Goal: Transaction & Acquisition: Purchase product/service

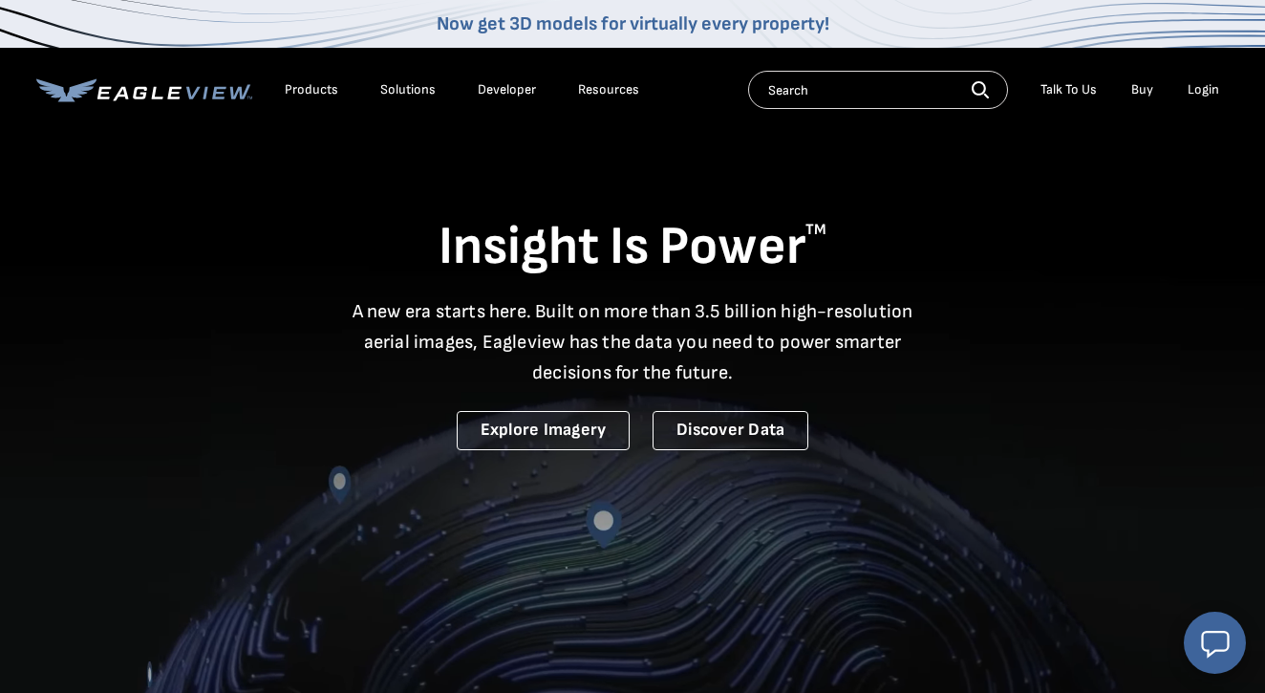
click at [1208, 97] on div "Login" at bounding box center [1204, 89] width 32 height 17
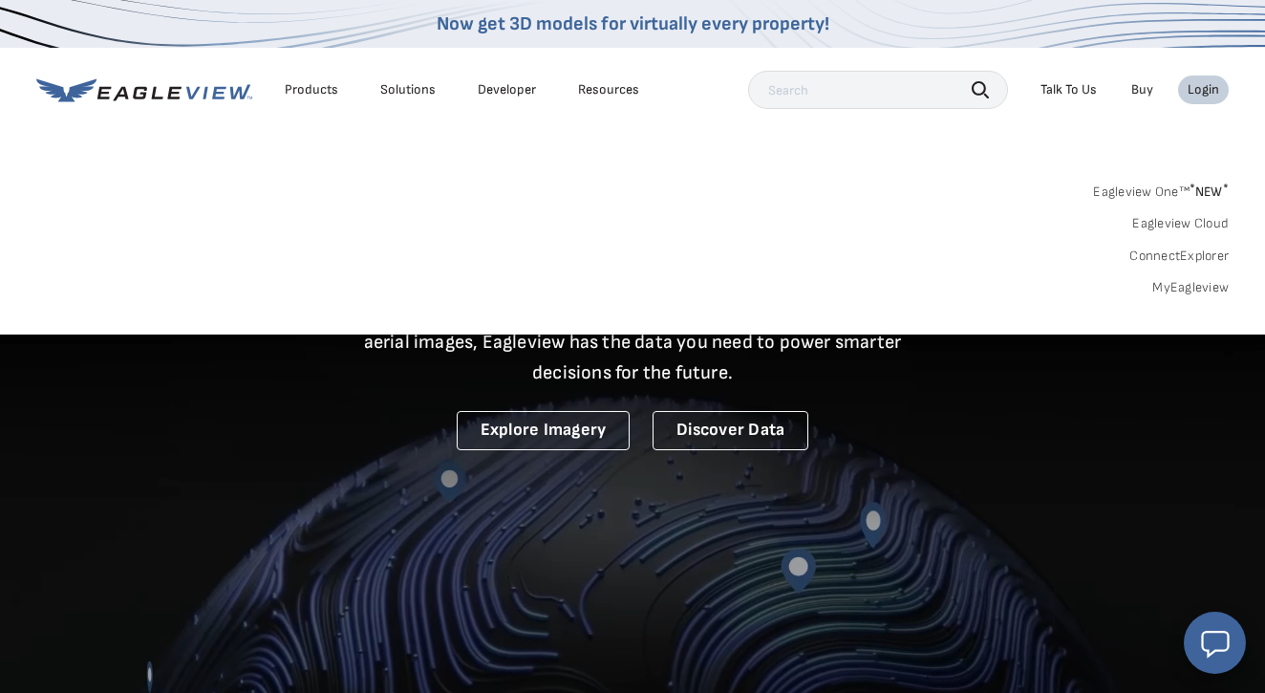
click at [1162, 287] on link "MyEagleview" at bounding box center [1190, 287] width 76 height 17
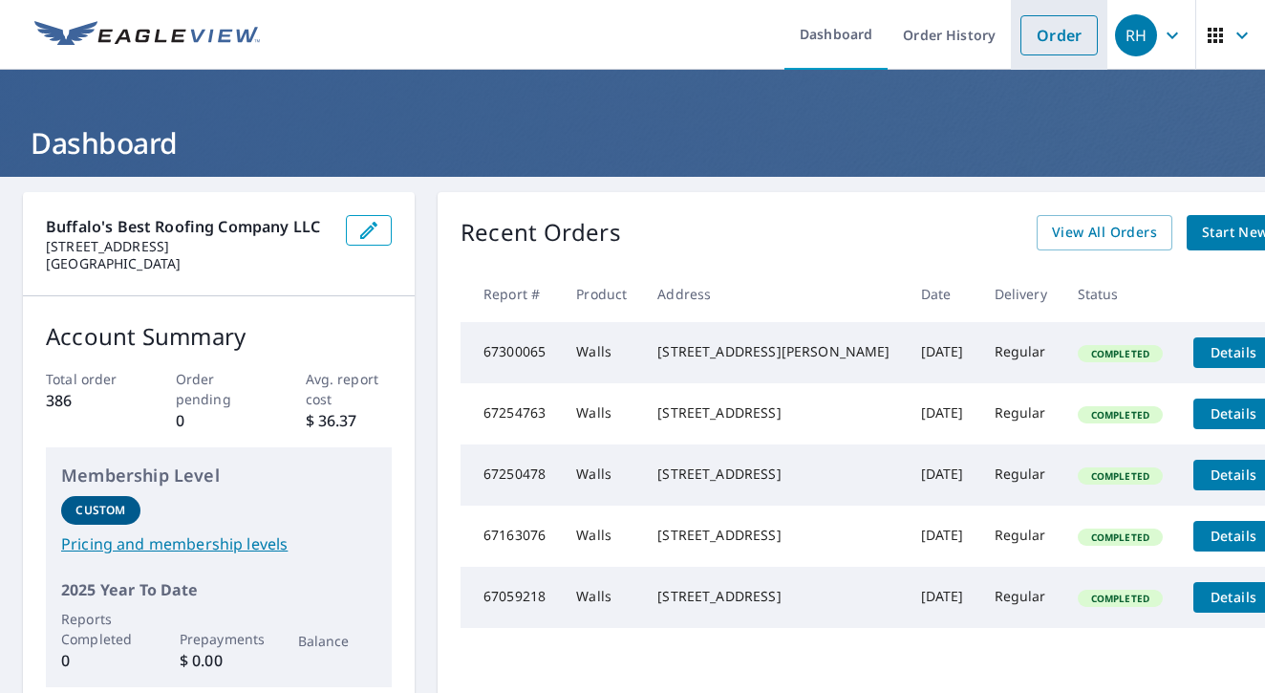
click at [1073, 28] on link "Order" at bounding box center [1059, 35] width 77 height 40
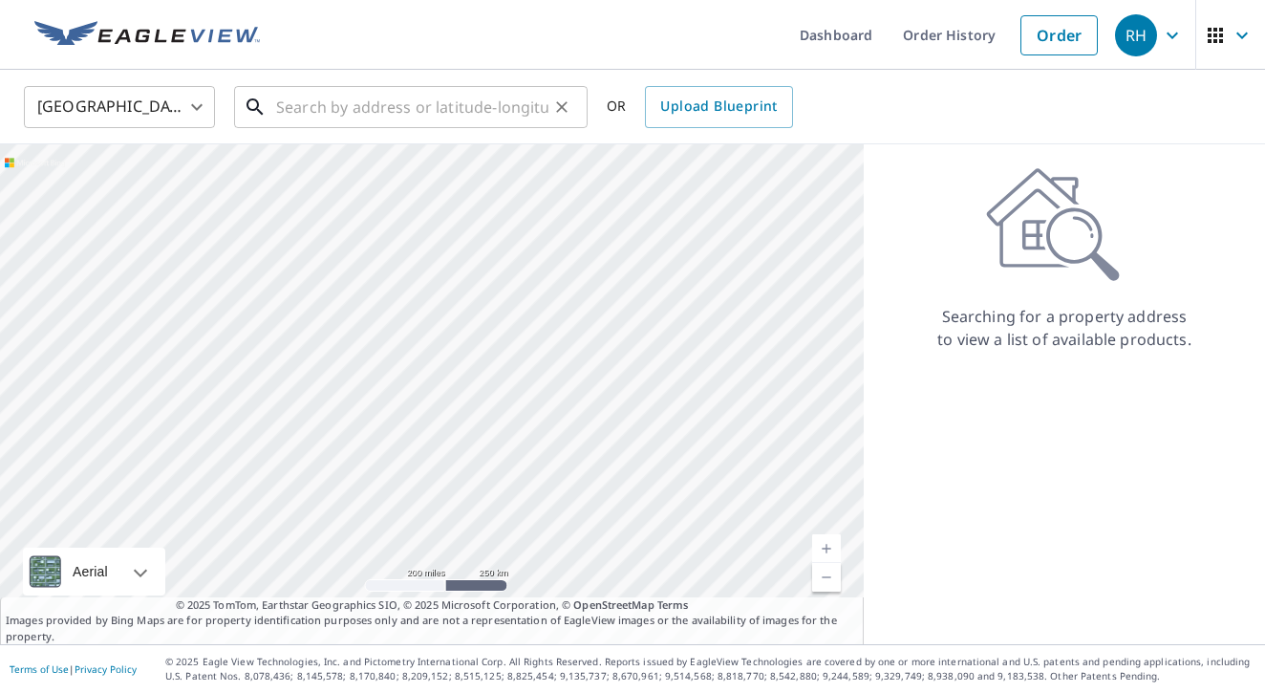
click at [421, 112] on input "text" at bounding box center [412, 107] width 272 height 54
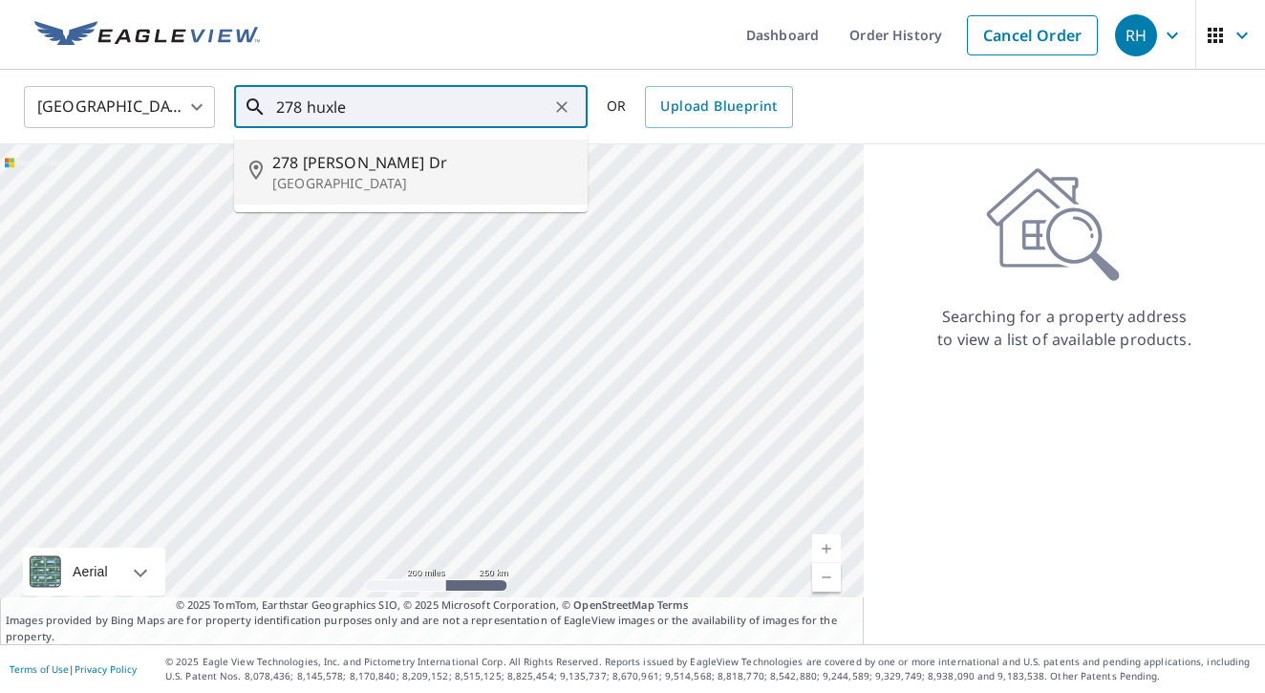
click at [368, 168] on span "278 [PERSON_NAME] Dr" at bounding box center [422, 162] width 300 height 23
type input "[STREET_ADDRESS][PERSON_NAME][PERSON_NAME]"
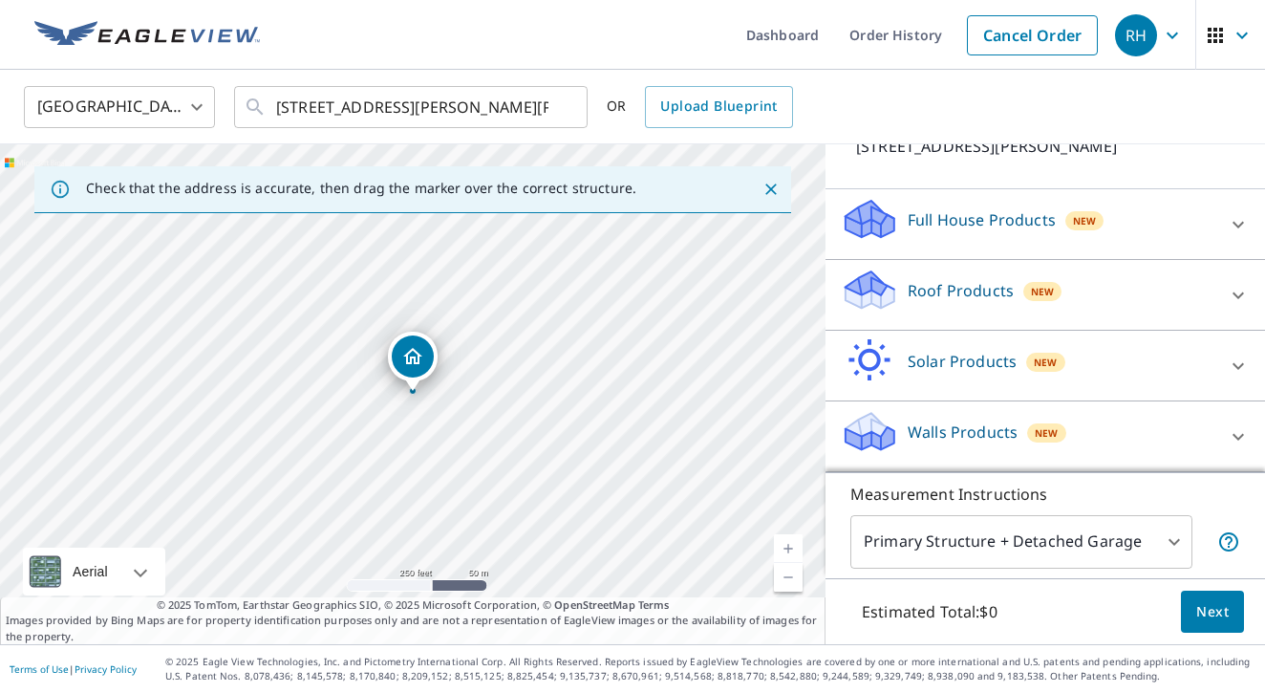
scroll to position [153, 0]
click at [916, 430] on p "Walls Products" at bounding box center [963, 431] width 110 height 23
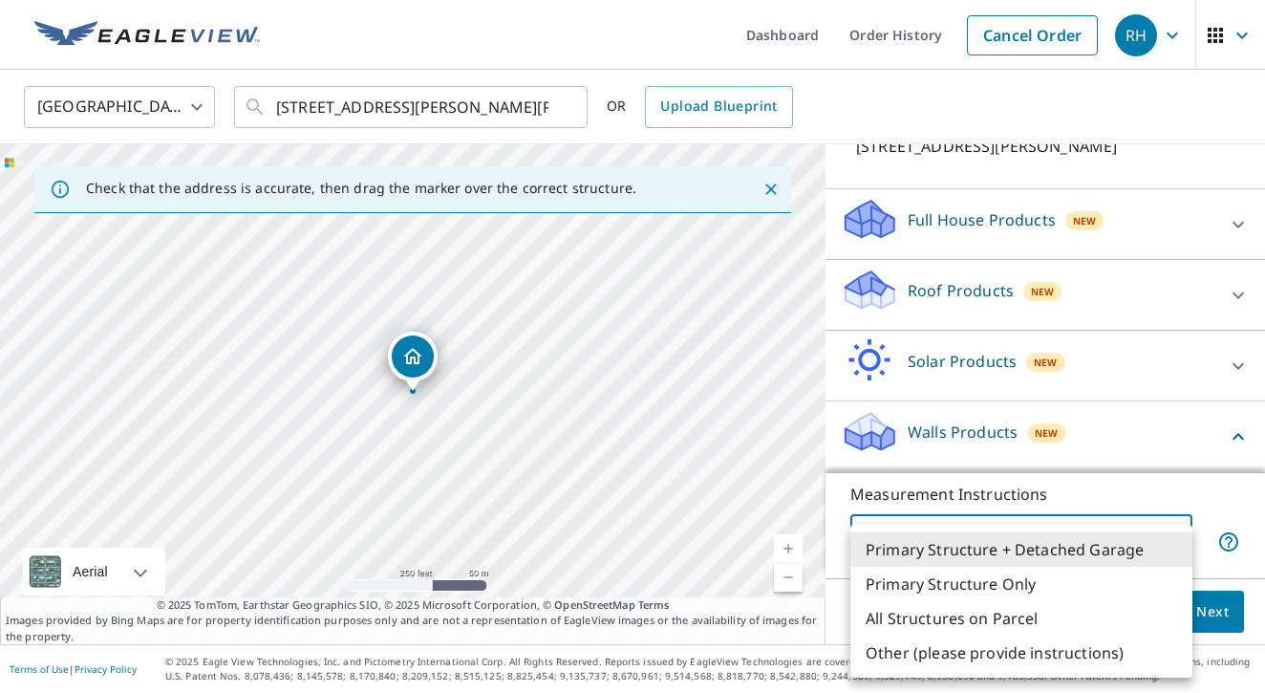
click at [1138, 537] on body "RH RH Dashboard Order History Cancel Order RH [GEOGRAPHIC_DATA] [GEOGRAPHIC_DAT…" at bounding box center [632, 346] width 1265 height 693
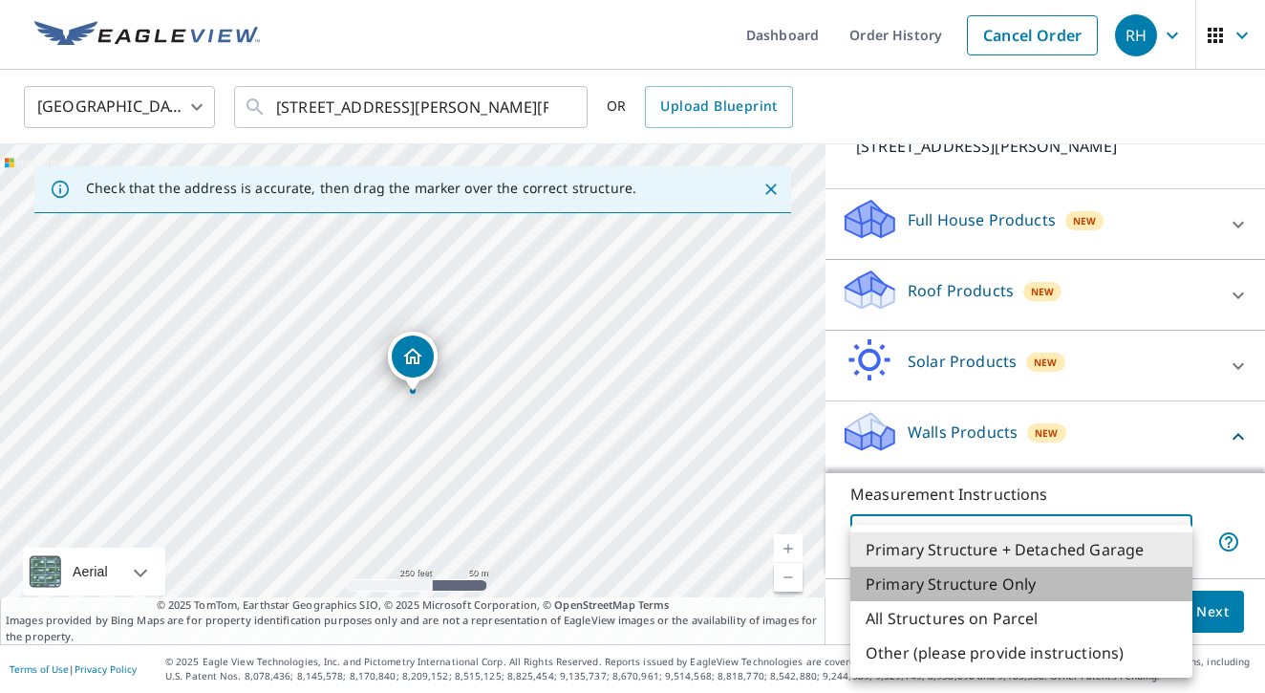
click at [1080, 581] on li "Primary Structure Only" at bounding box center [1021, 584] width 342 height 34
type input "2"
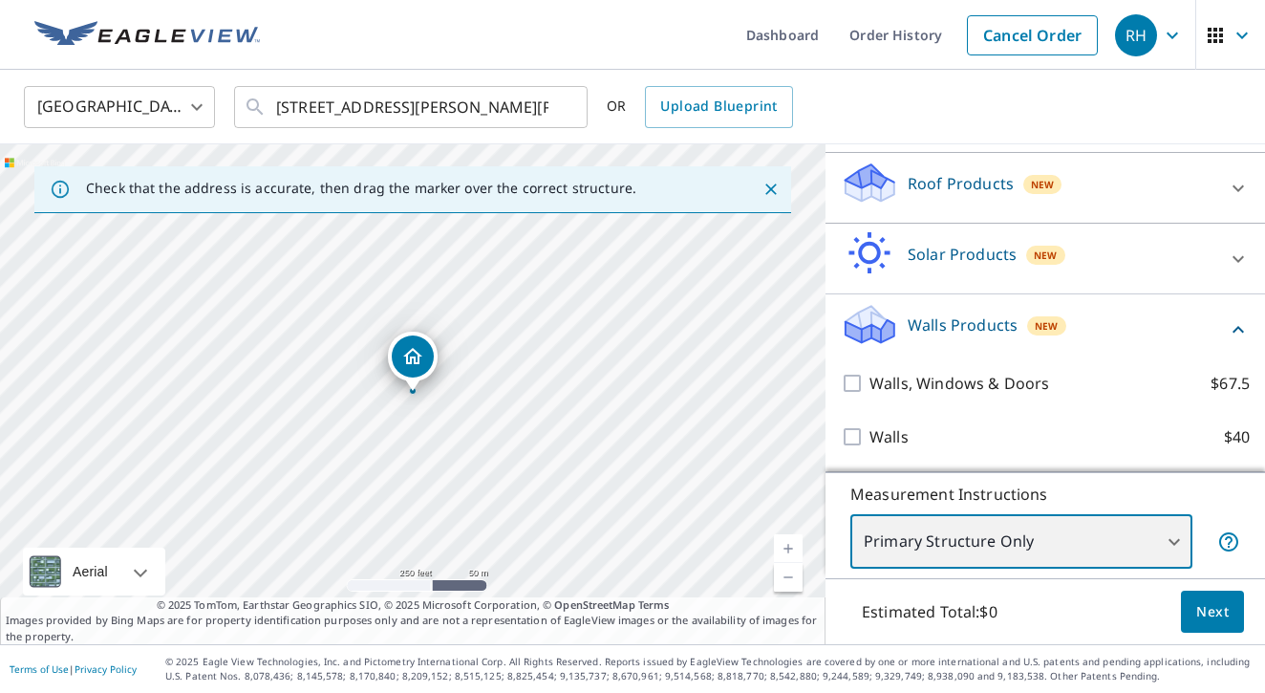
scroll to position [260, 0]
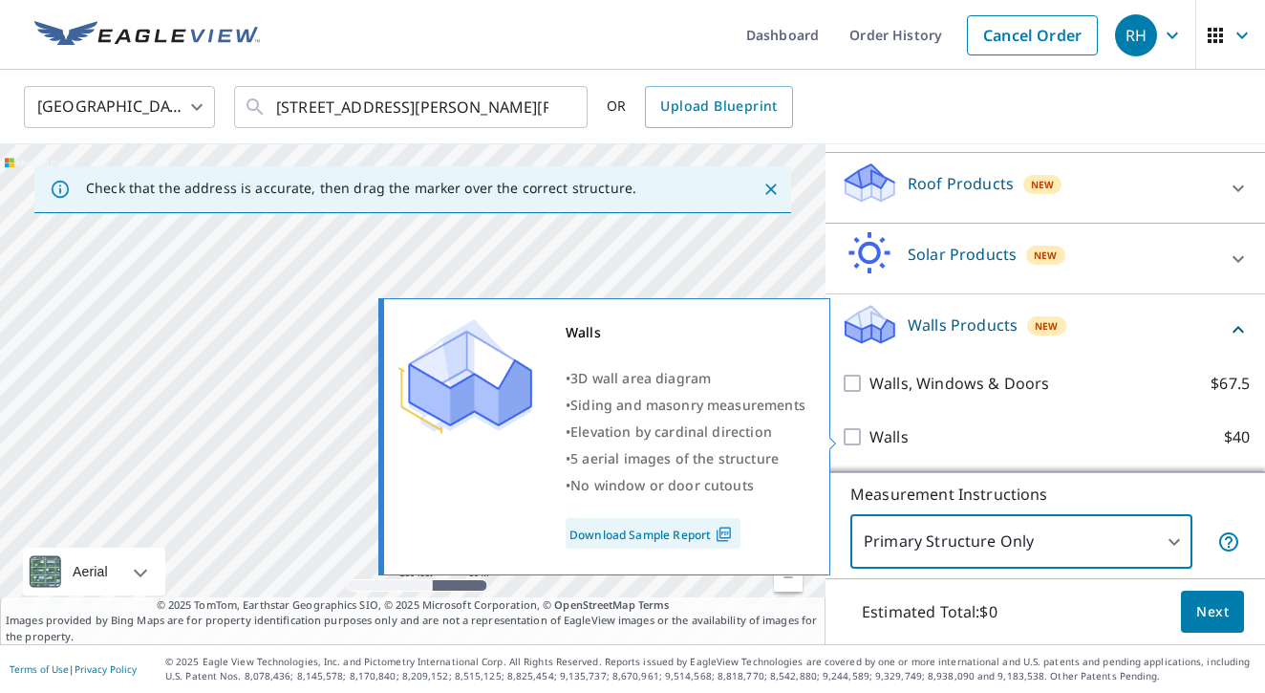
click at [861, 438] on input "Walls $40" at bounding box center [855, 436] width 29 height 23
checkbox input "true"
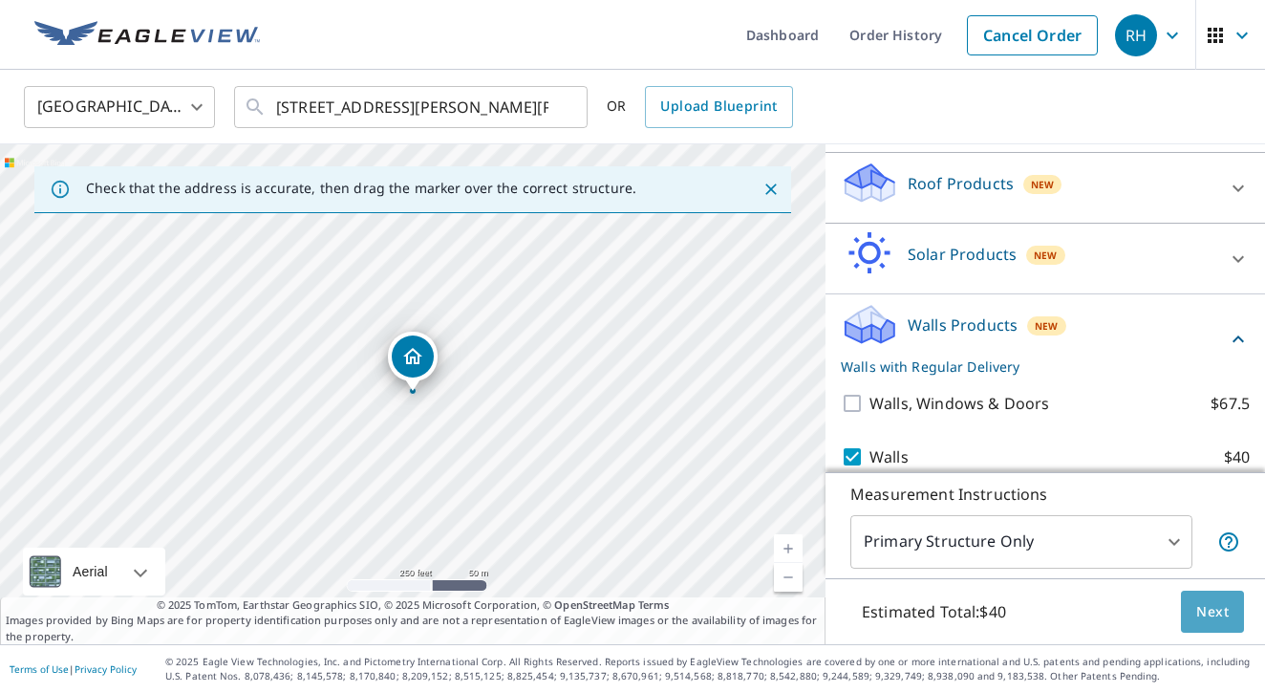
click at [1221, 613] on span "Next" at bounding box center [1212, 612] width 32 height 24
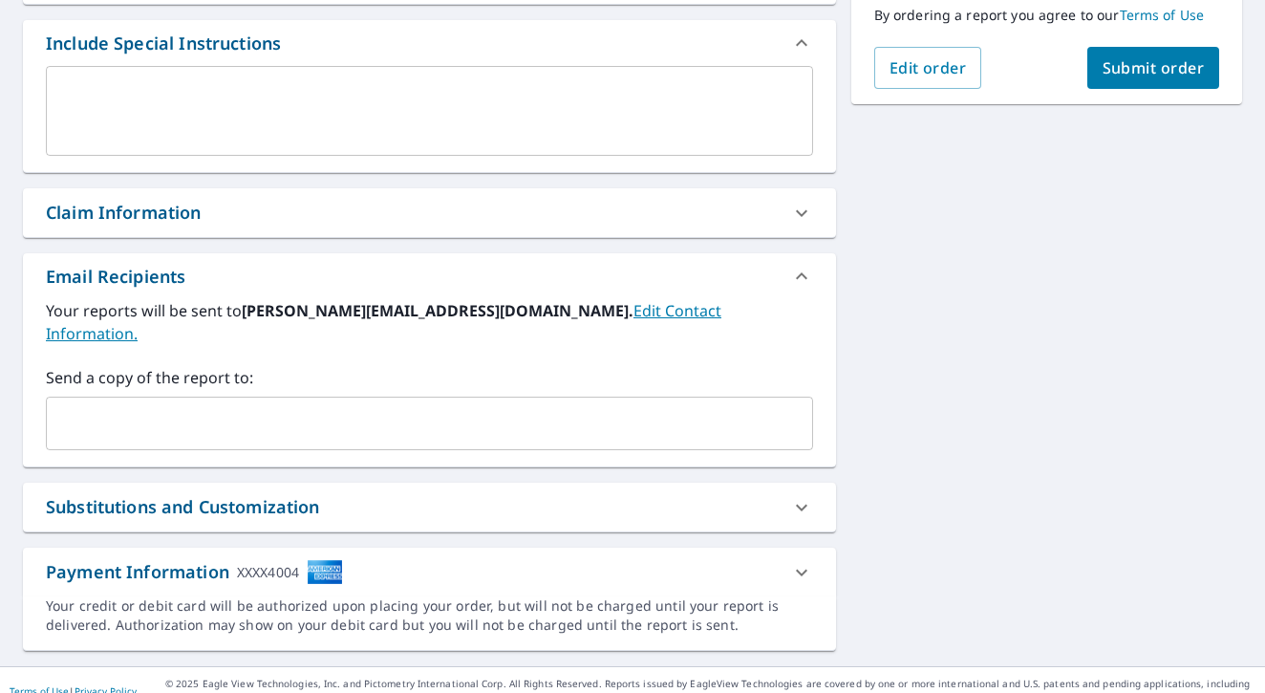
scroll to position [505, 0]
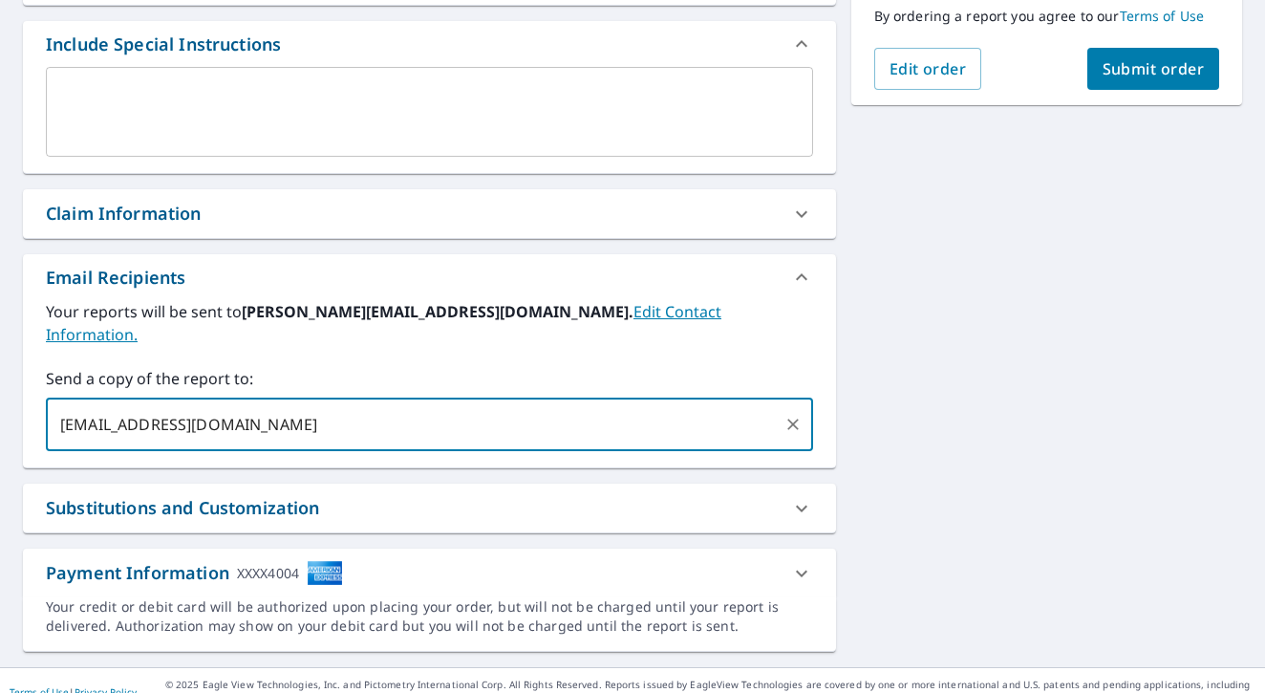
type input "[EMAIL_ADDRESS][DOMAIN_NAME]"
click at [954, 482] on div "**********" at bounding box center [632, 169] width 1265 height 995
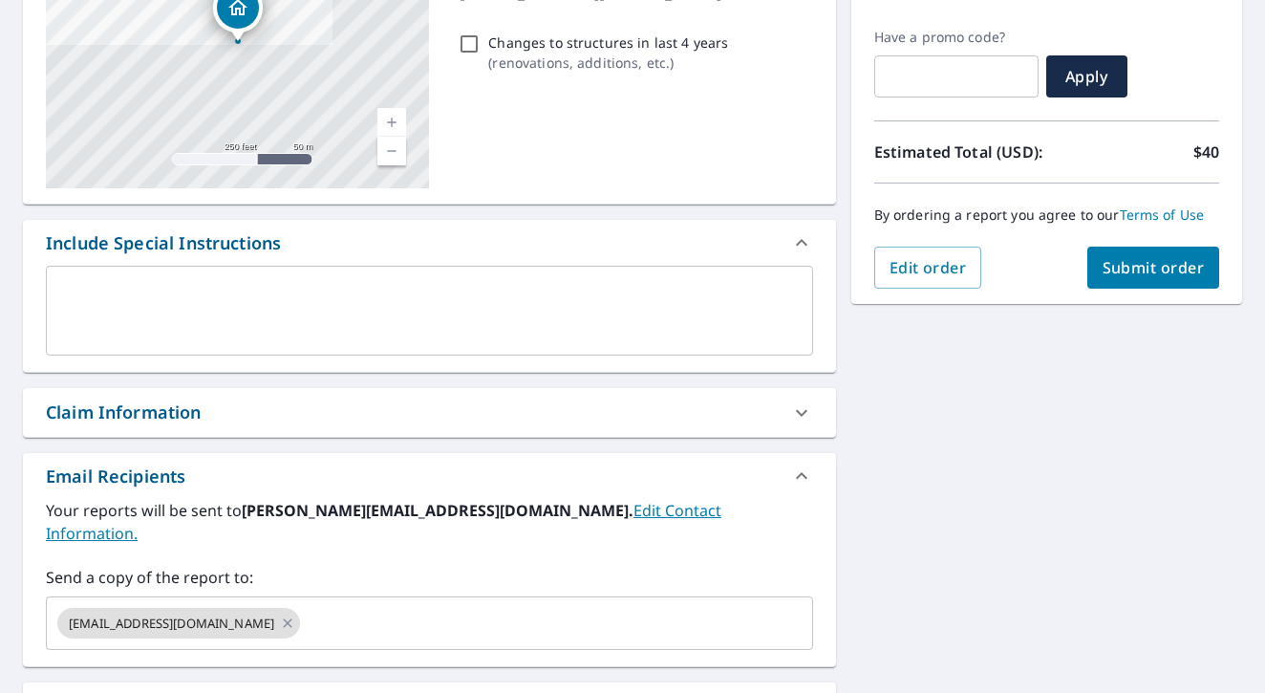
scroll to position [233, 0]
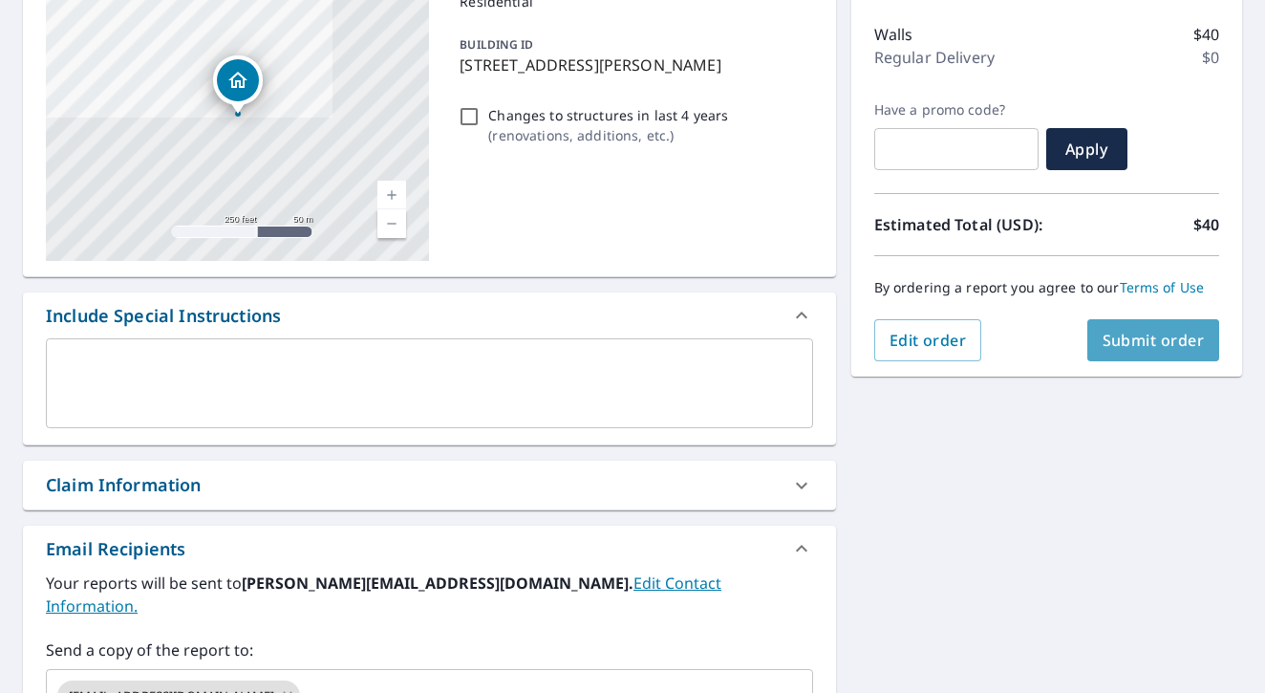
click at [1124, 332] on span "Submit order" at bounding box center [1154, 340] width 102 height 21
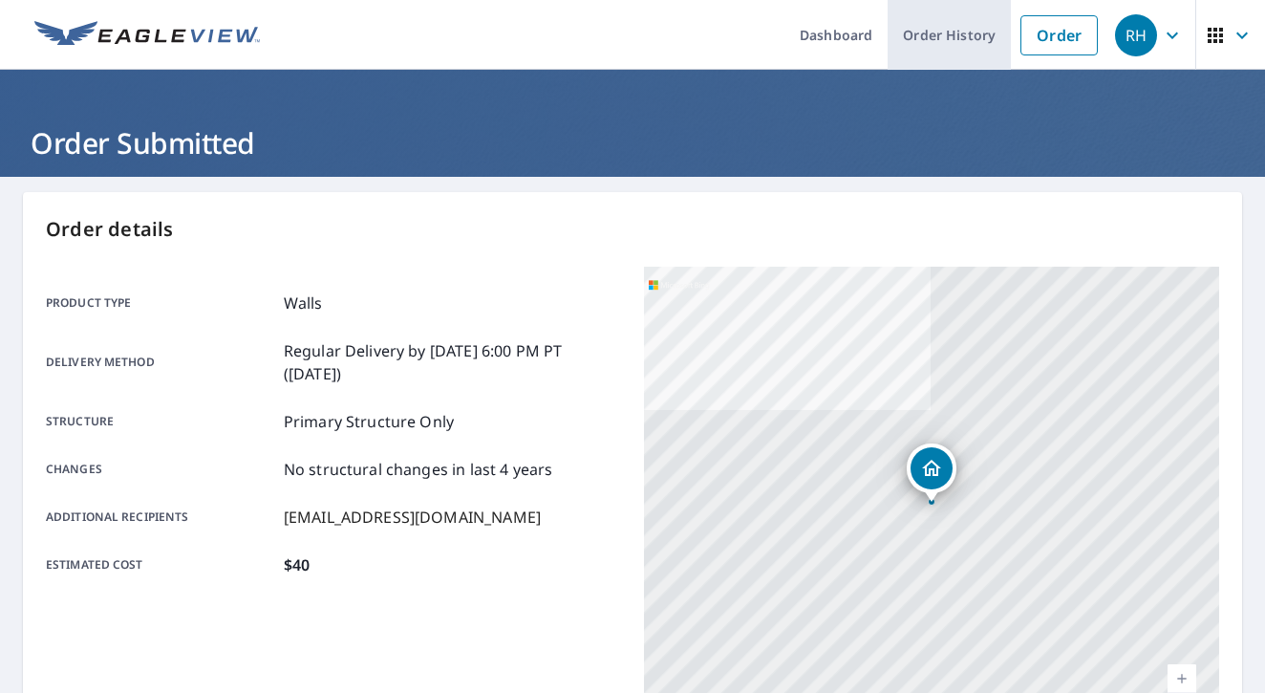
click at [956, 34] on link "Order History" at bounding box center [949, 35] width 123 height 70
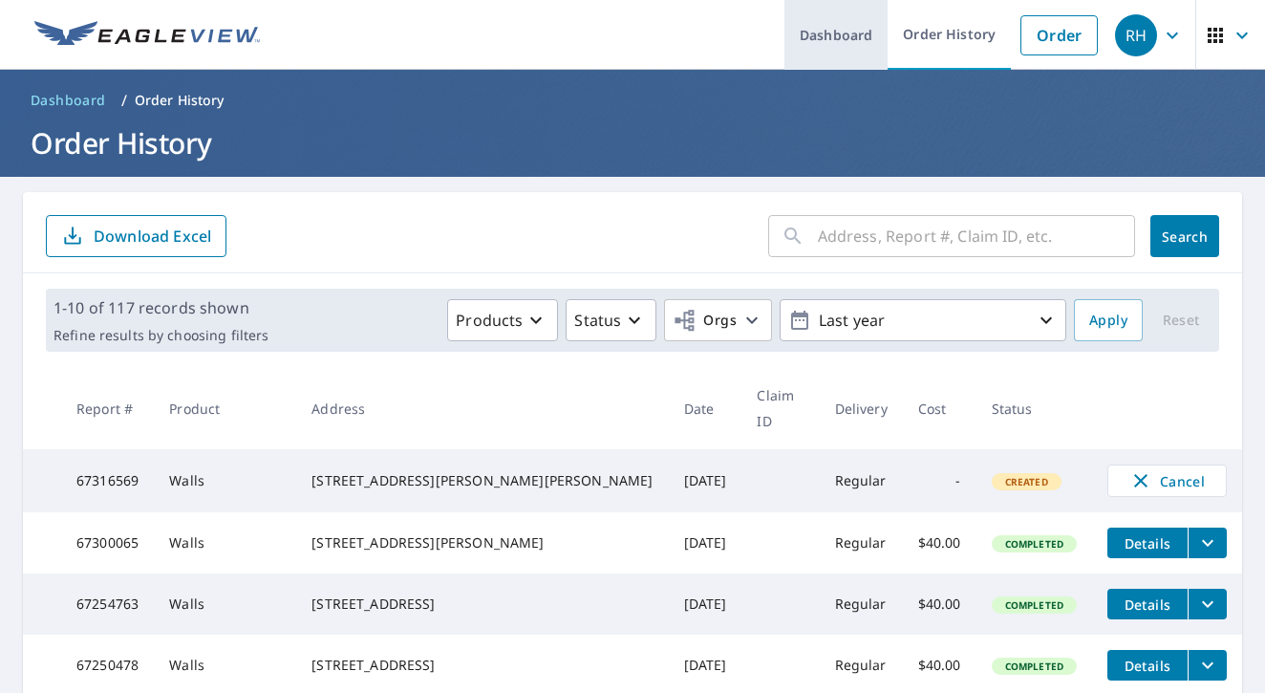
click at [831, 41] on link "Dashboard" at bounding box center [836, 35] width 103 height 70
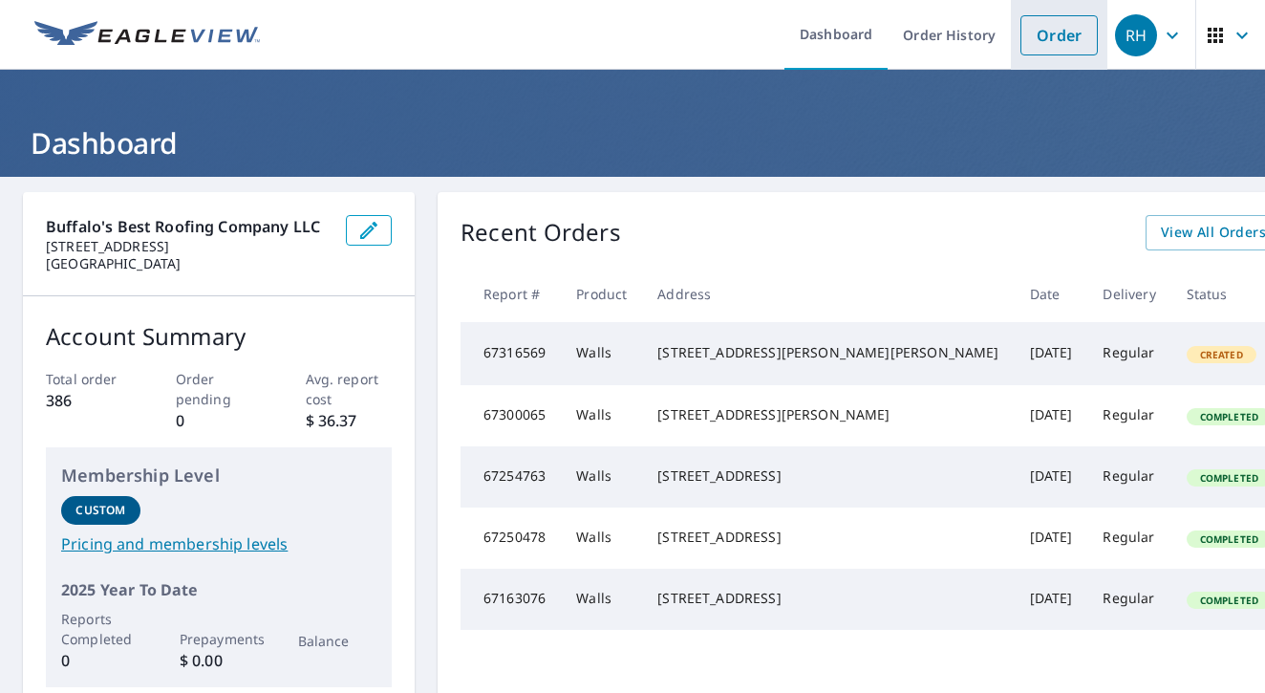
click at [1051, 37] on link "Order" at bounding box center [1059, 35] width 77 height 40
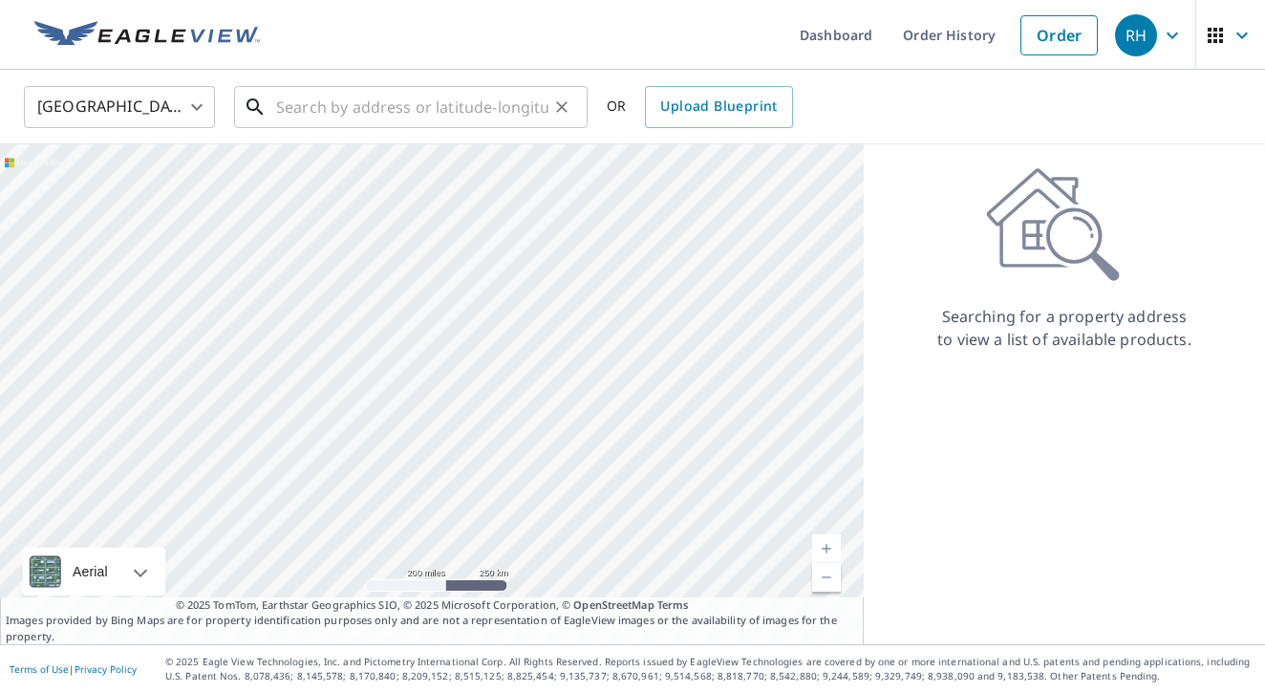
click at [455, 117] on input "text" at bounding box center [412, 107] width 272 height 54
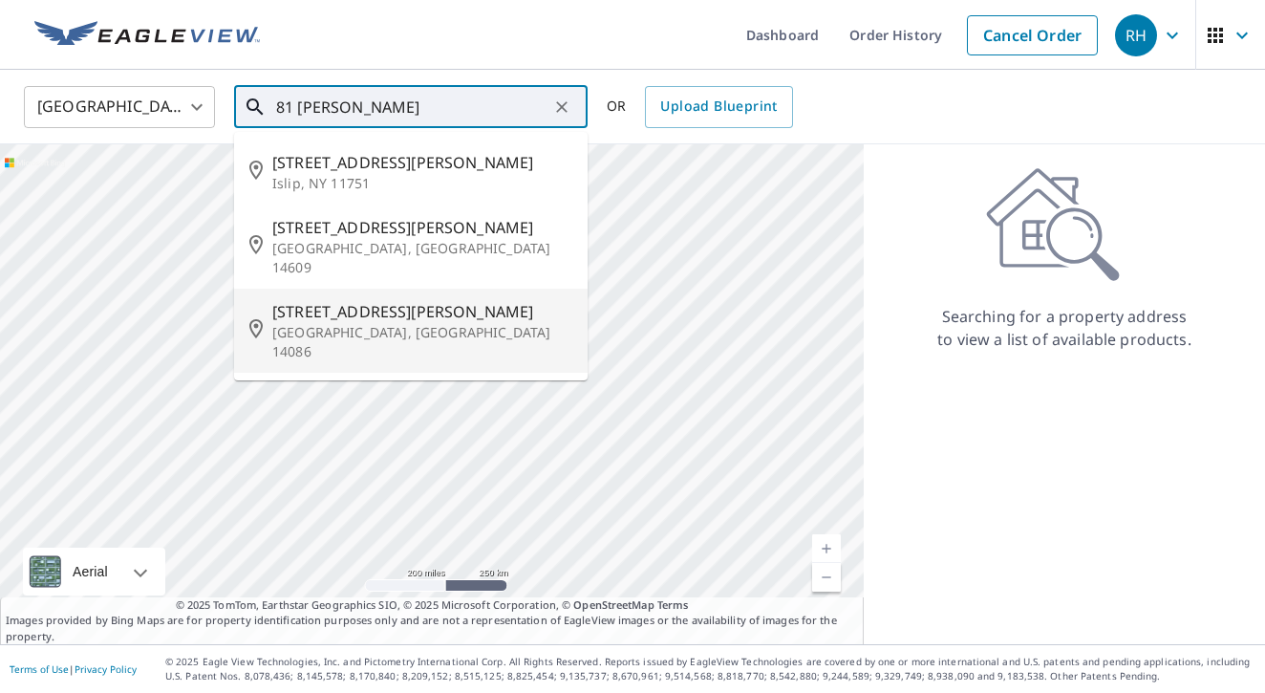
click at [332, 301] on span "[STREET_ADDRESS][PERSON_NAME]" at bounding box center [422, 311] width 300 height 23
type input "[STREET_ADDRESS][PERSON_NAME]"
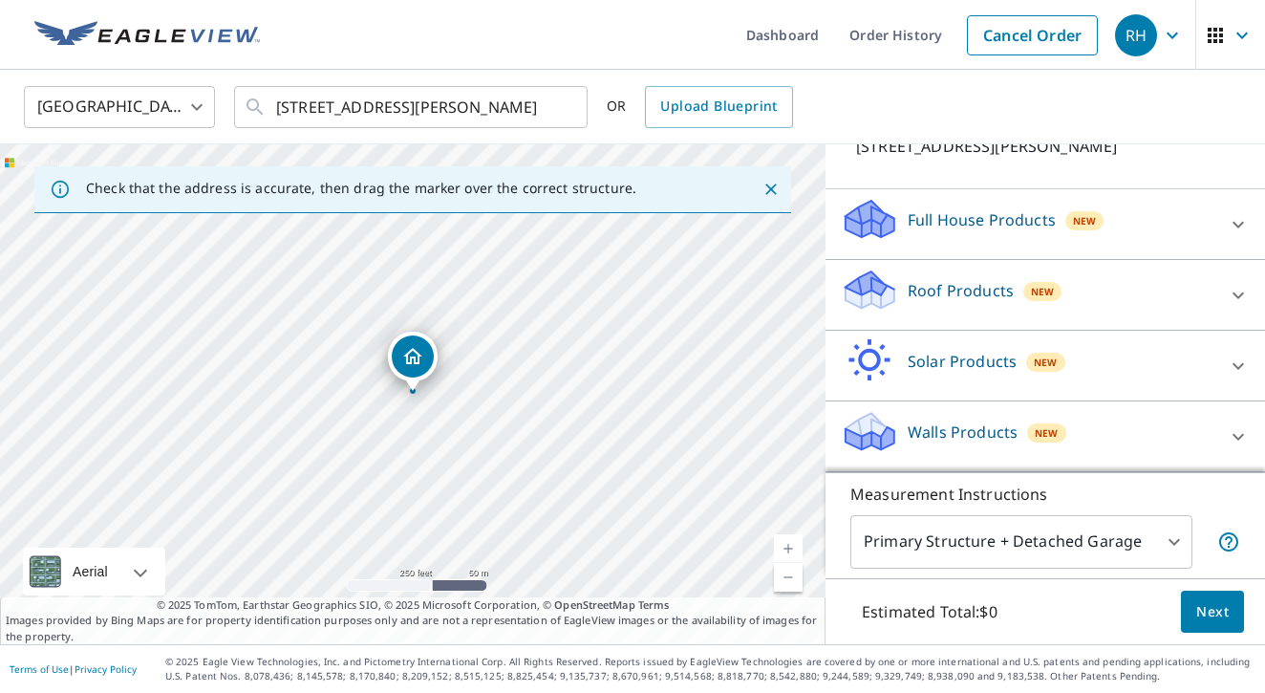
scroll to position [153, 0]
click at [936, 417] on div "Walls Products New" at bounding box center [1028, 436] width 375 height 54
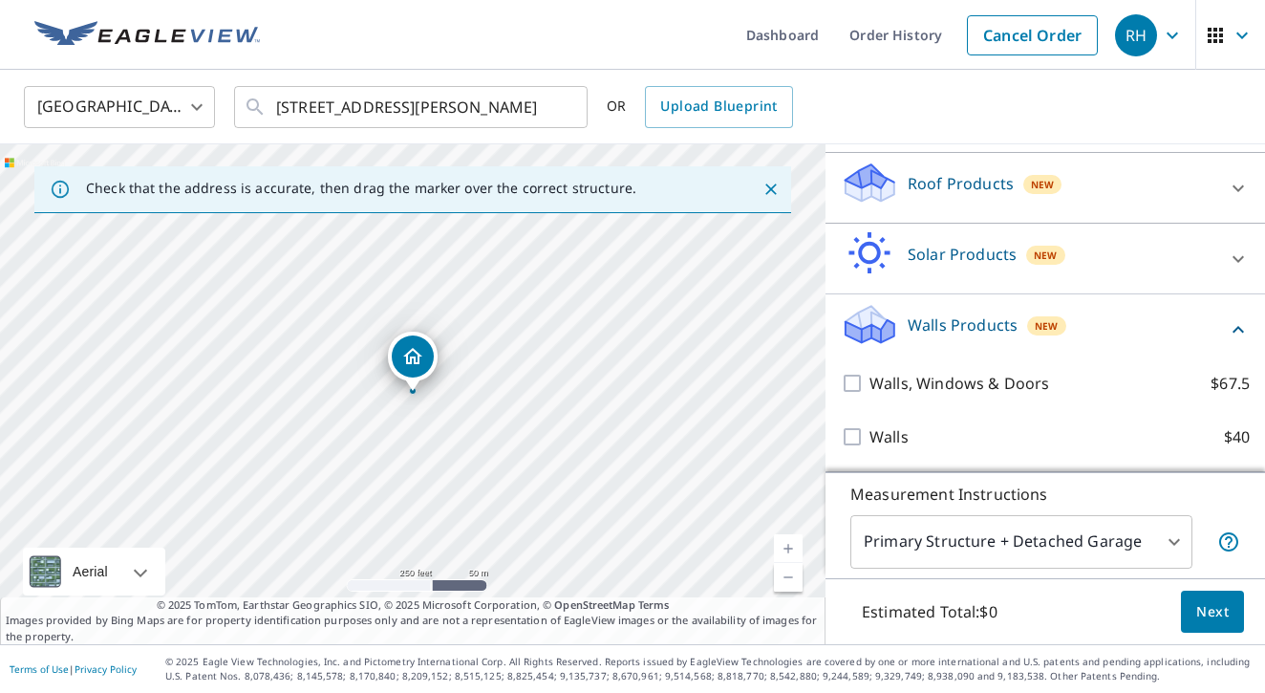
scroll to position [260, 0]
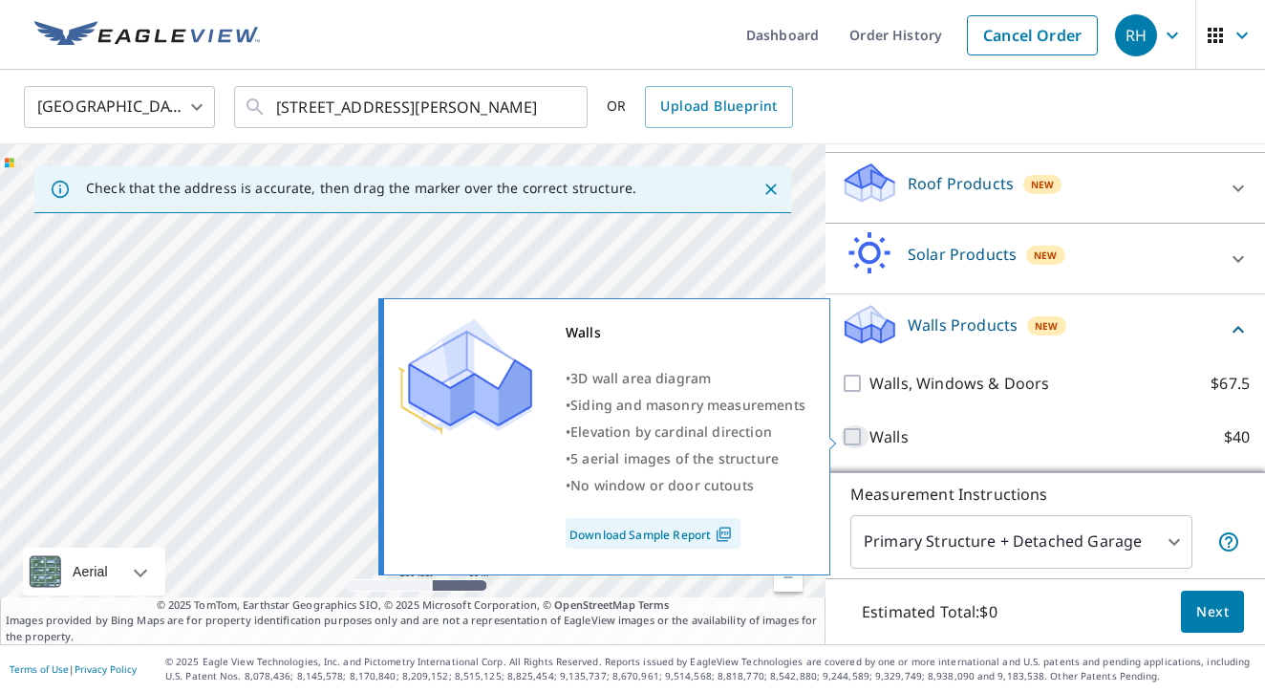
click at [861, 435] on input "Walls $40" at bounding box center [855, 436] width 29 height 23
checkbox input "true"
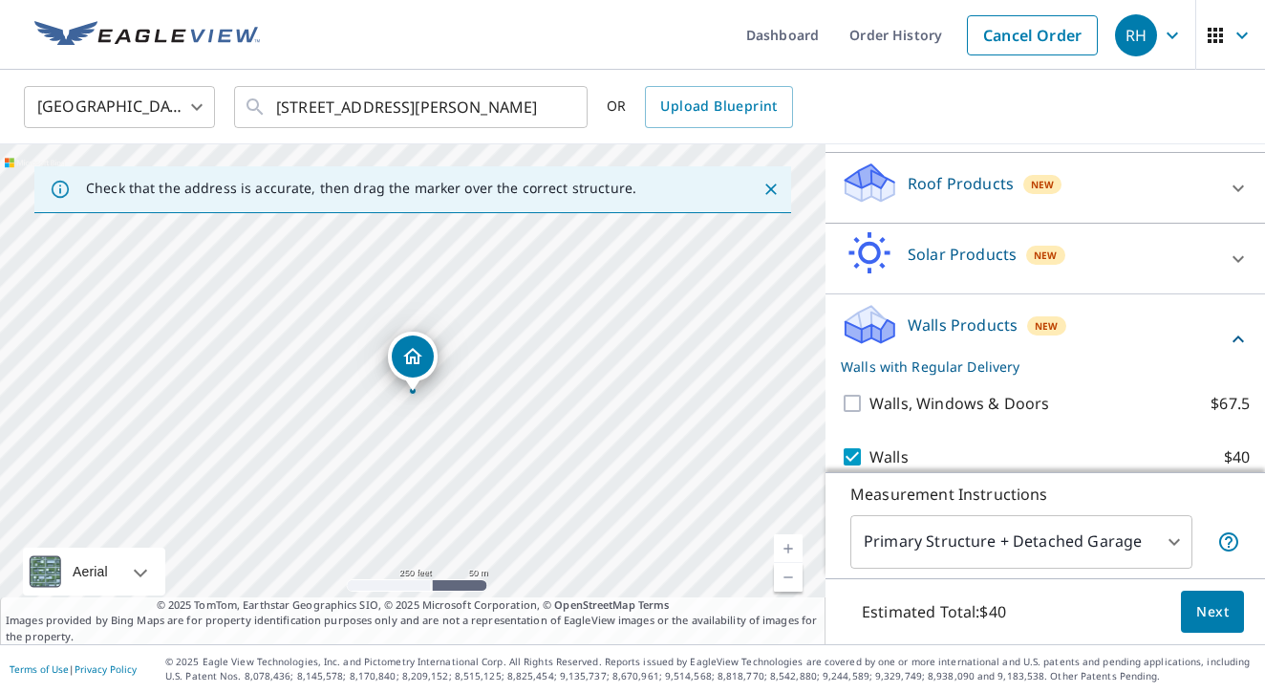
scroll to position [0, 0]
click at [1173, 534] on body "RH RH Dashboard Order History Cancel Order RH [GEOGRAPHIC_DATA] [GEOGRAPHIC_DAT…" at bounding box center [632, 346] width 1265 height 693
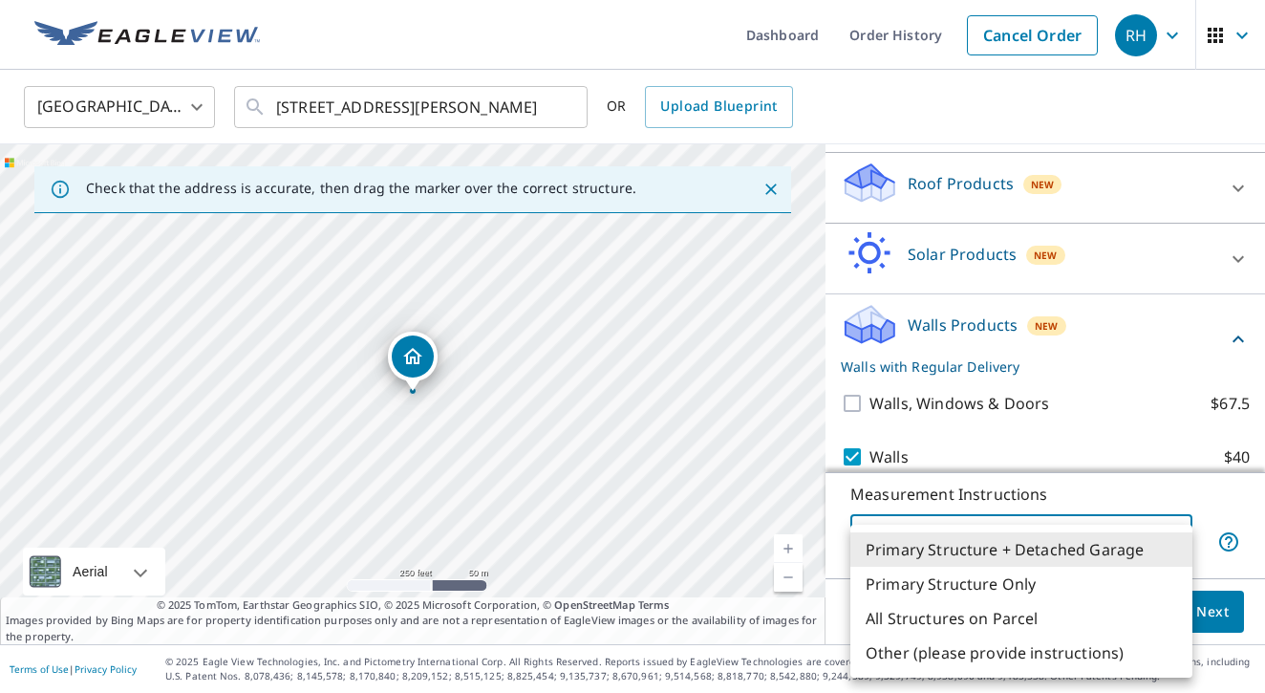
click at [1066, 654] on li "Other (please provide instructions)" at bounding box center [1021, 652] width 342 height 34
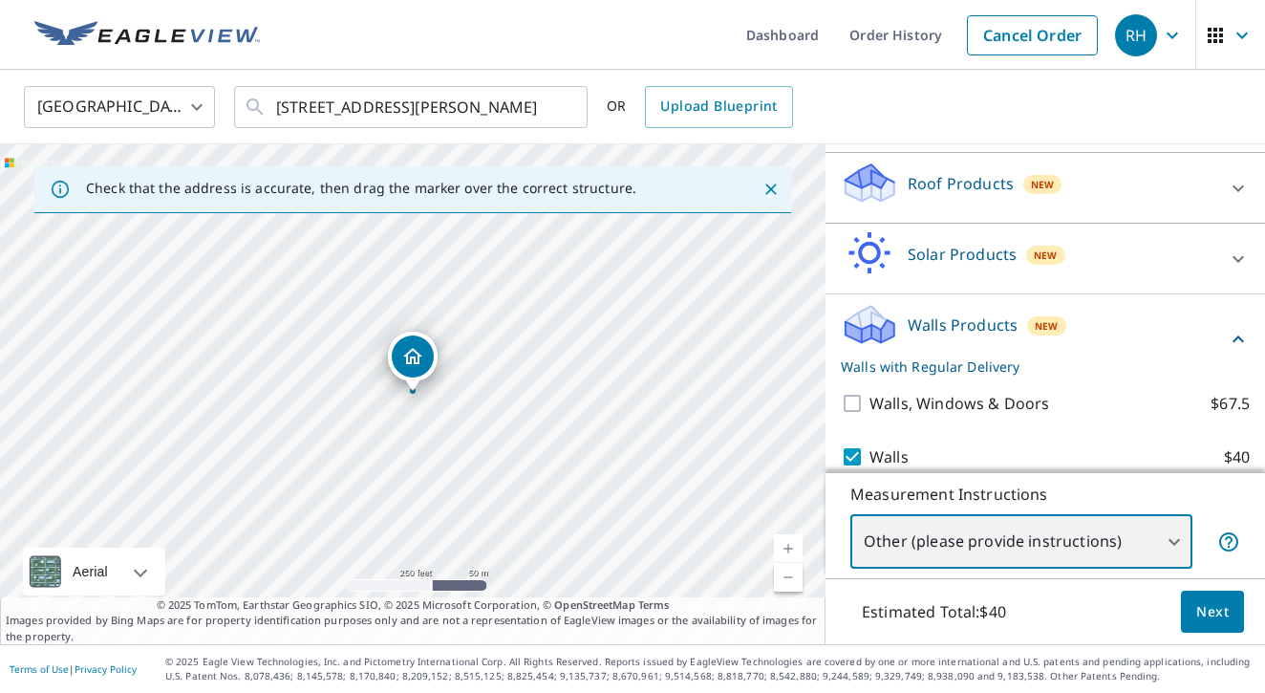
type input "5"
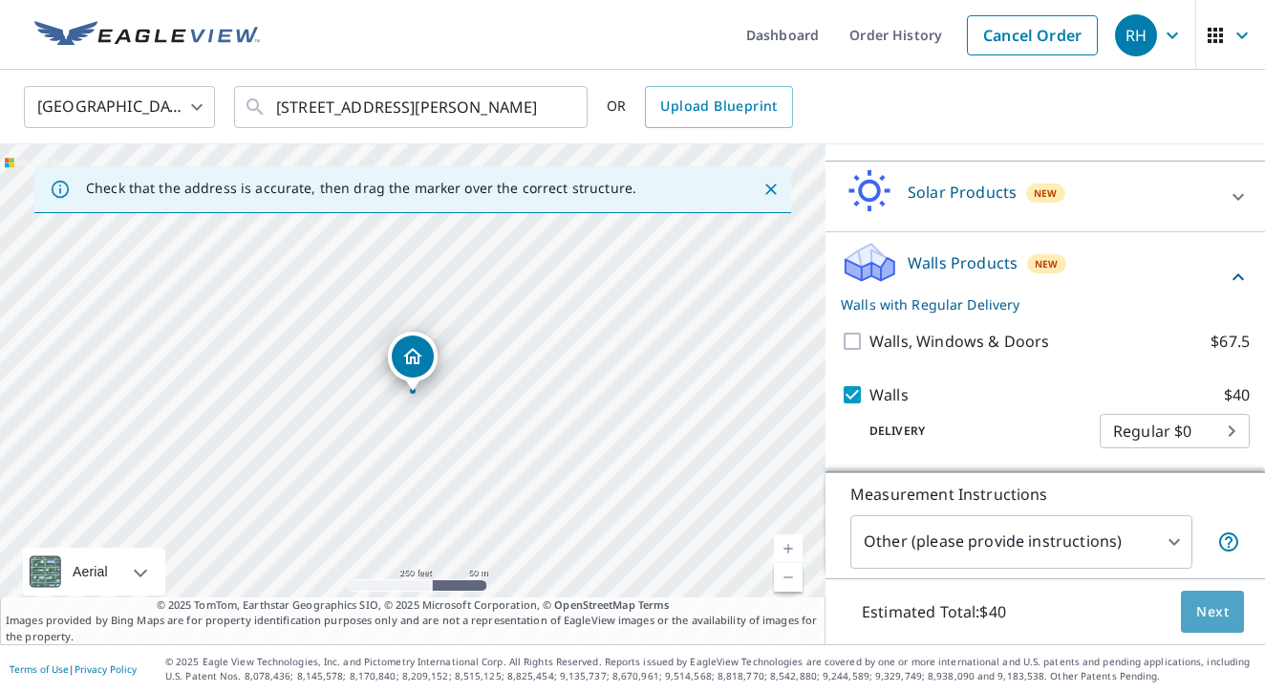
click at [1204, 607] on span "Next" at bounding box center [1212, 612] width 32 height 24
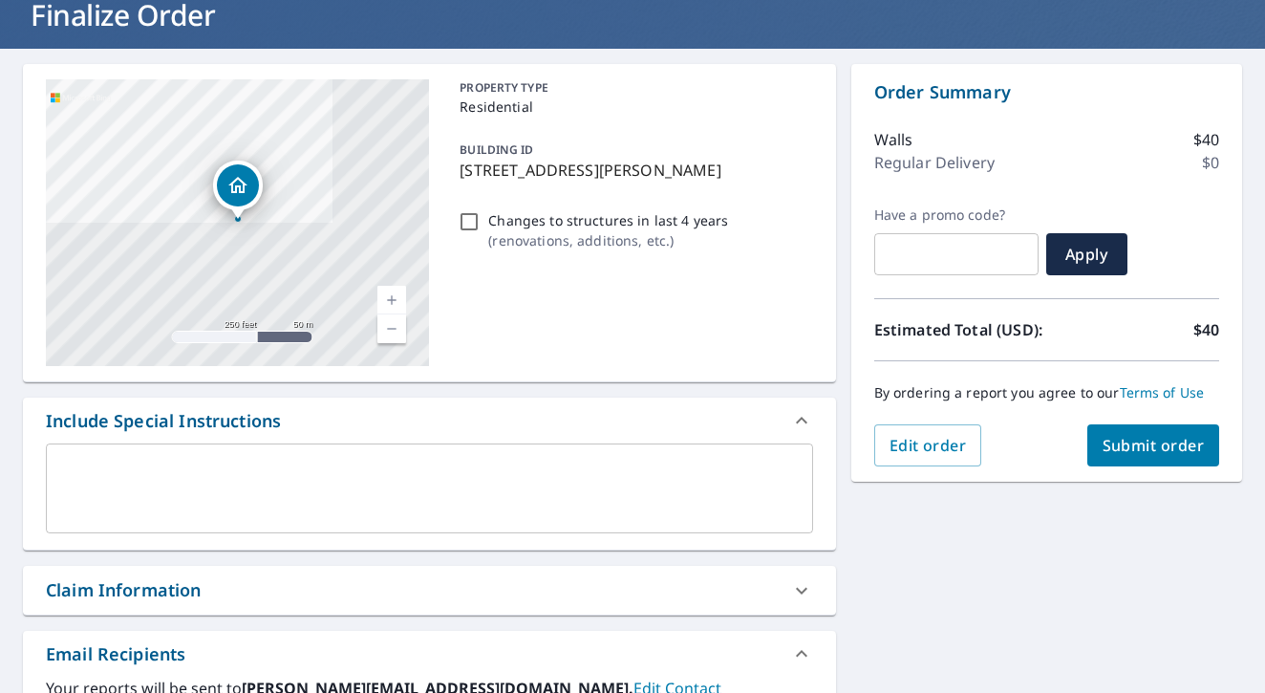
scroll to position [140, 0]
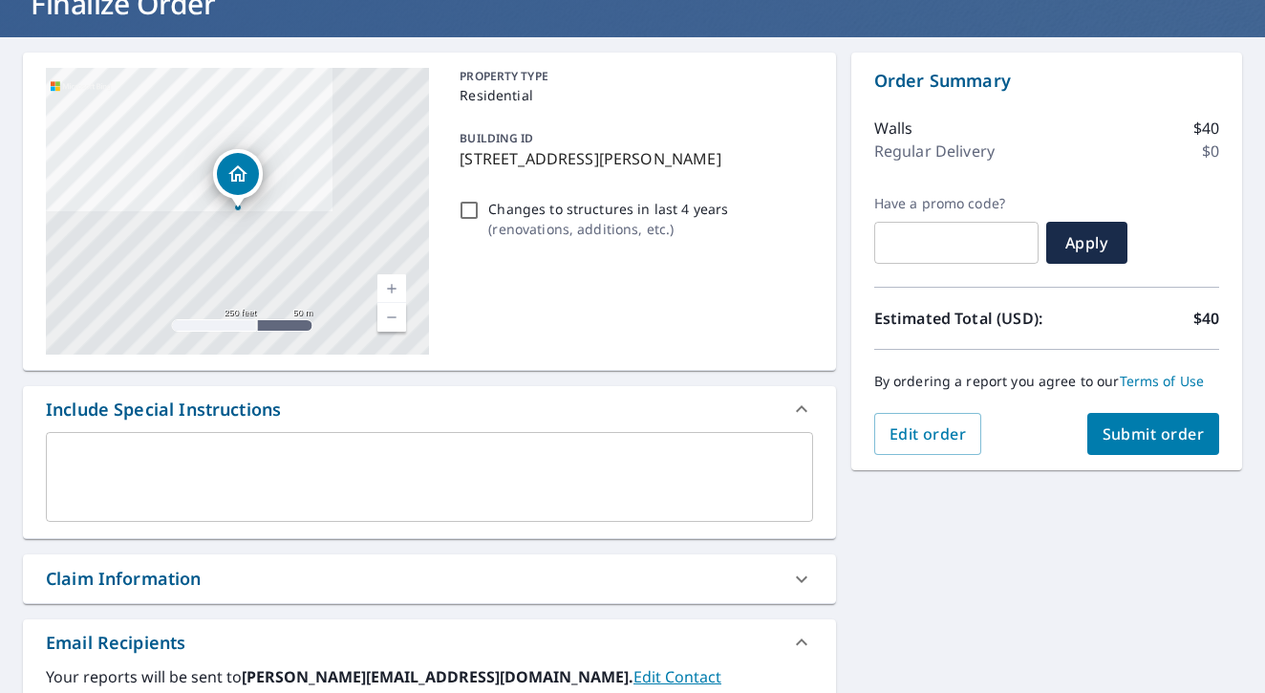
click at [401, 485] on textarea at bounding box center [429, 477] width 741 height 54
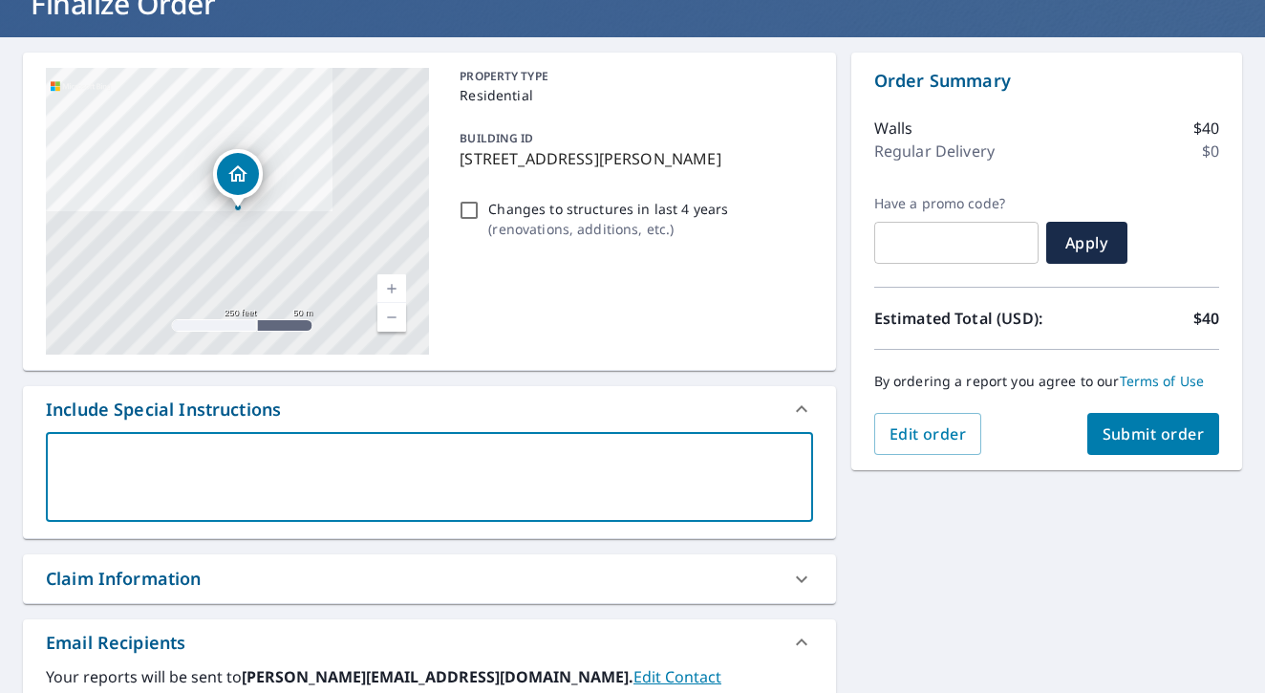
type textarea "j"
type textarea "x"
type textarea "ju"
type textarea "x"
type textarea "jus"
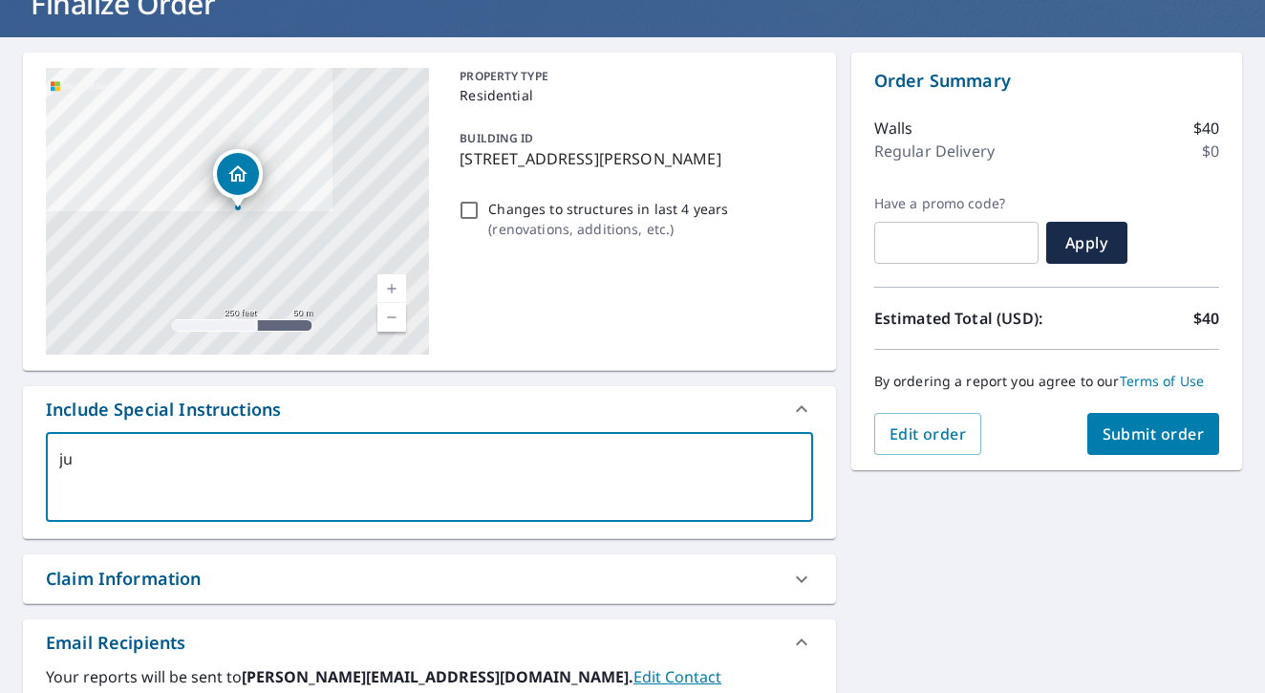
type textarea "x"
type textarea "just"
type textarea "x"
type textarea "just"
type textarea "x"
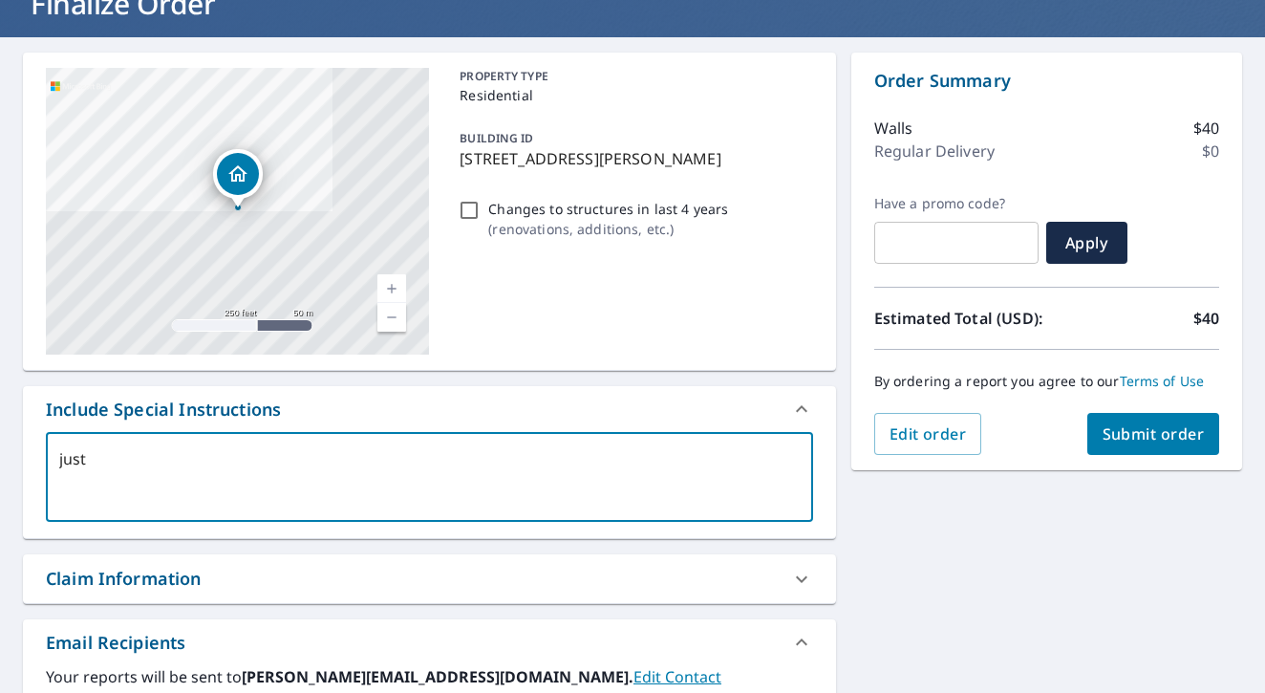
type textarea "just t"
type textarea "x"
type textarea "just th"
type textarea "x"
type textarea "just the"
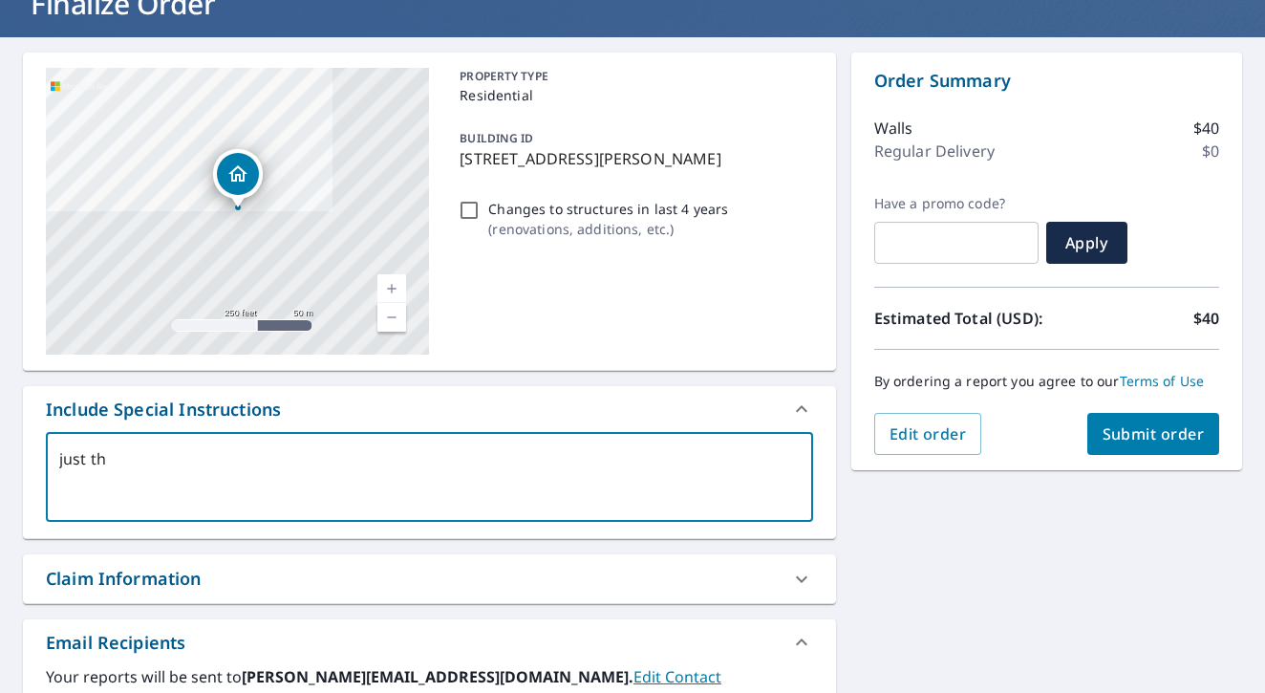
type textarea "x"
type textarea "just the"
type textarea "x"
type textarea "just the d"
type textarea "x"
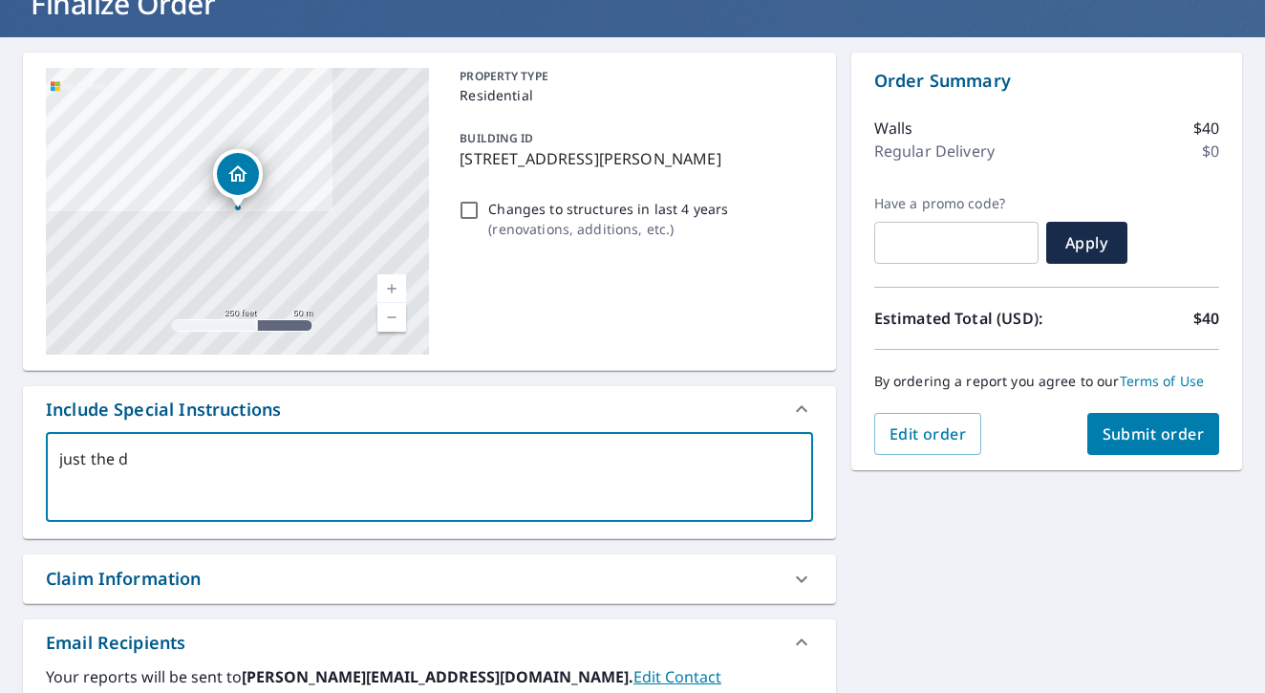
type textarea "just the de"
type textarea "x"
type textarea "just the det"
type textarea "x"
type textarea "just the deta"
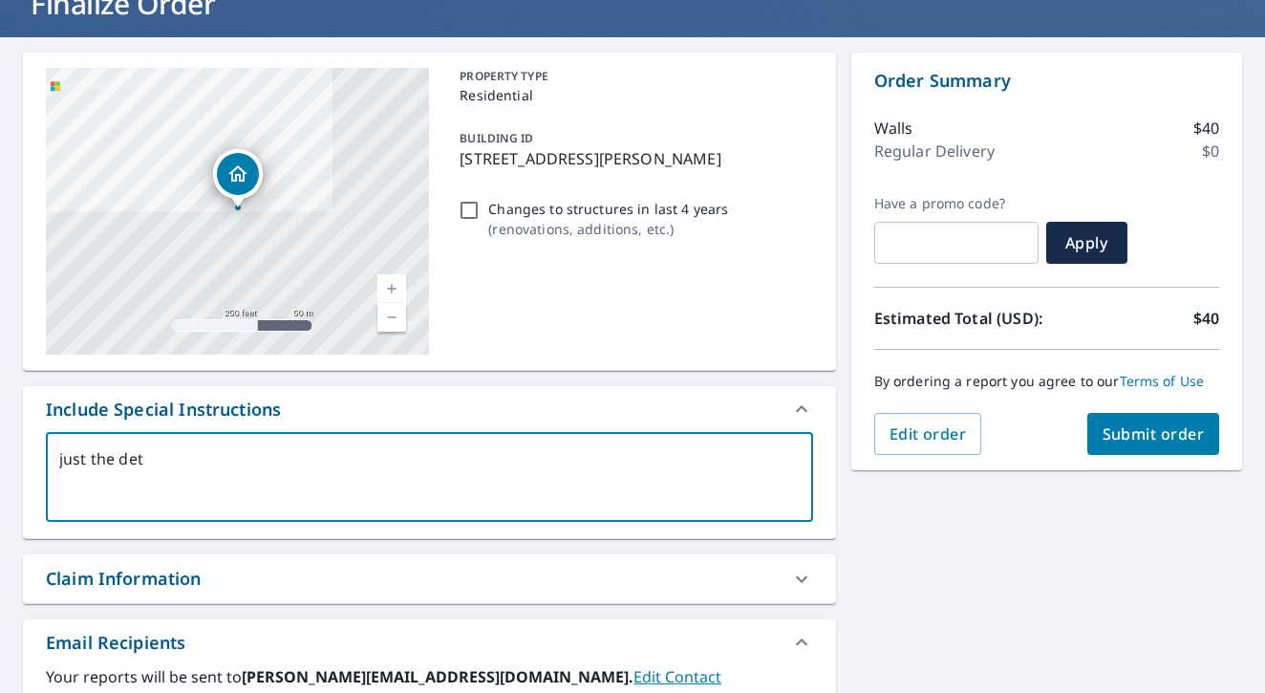
type textarea "x"
type textarea "just the detac"
type textarea "x"
type textarea "just the detach"
type textarea "x"
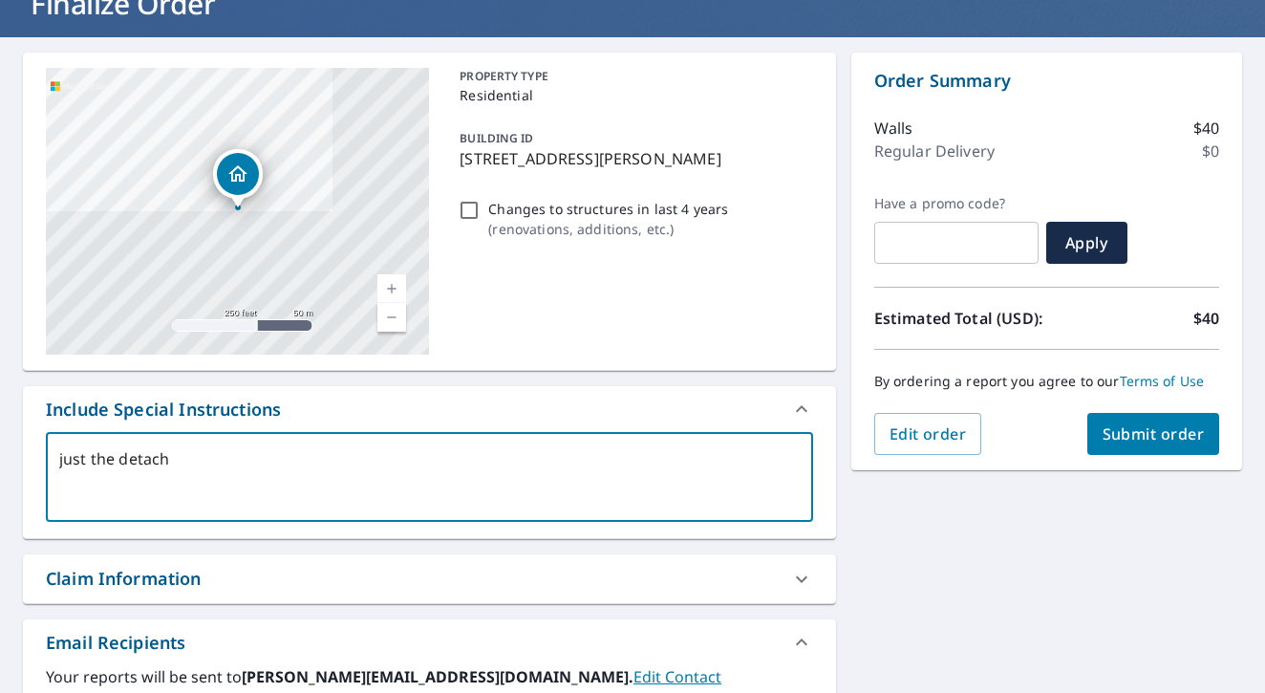
type textarea "just the detache"
type textarea "x"
type textarea "just the detached"
type textarea "x"
type textarea "just the detached"
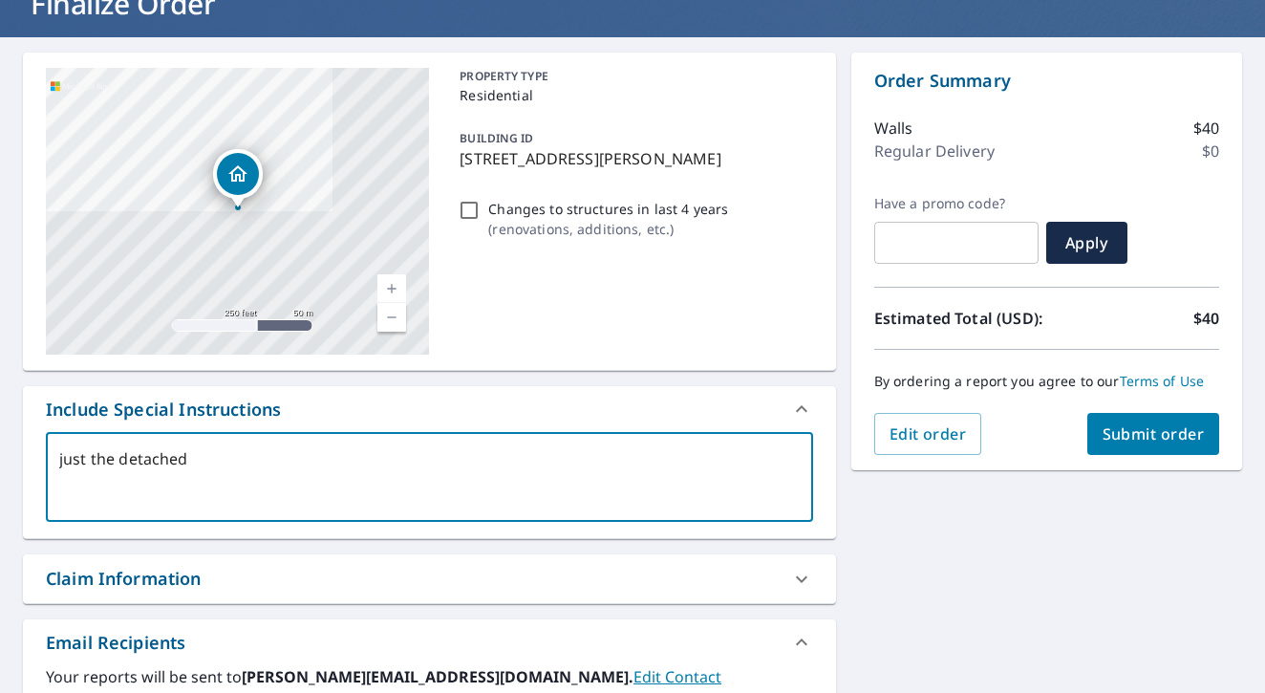
type textarea "x"
type textarea "just the detached g"
type textarea "x"
type textarea "just the detached ga"
type textarea "x"
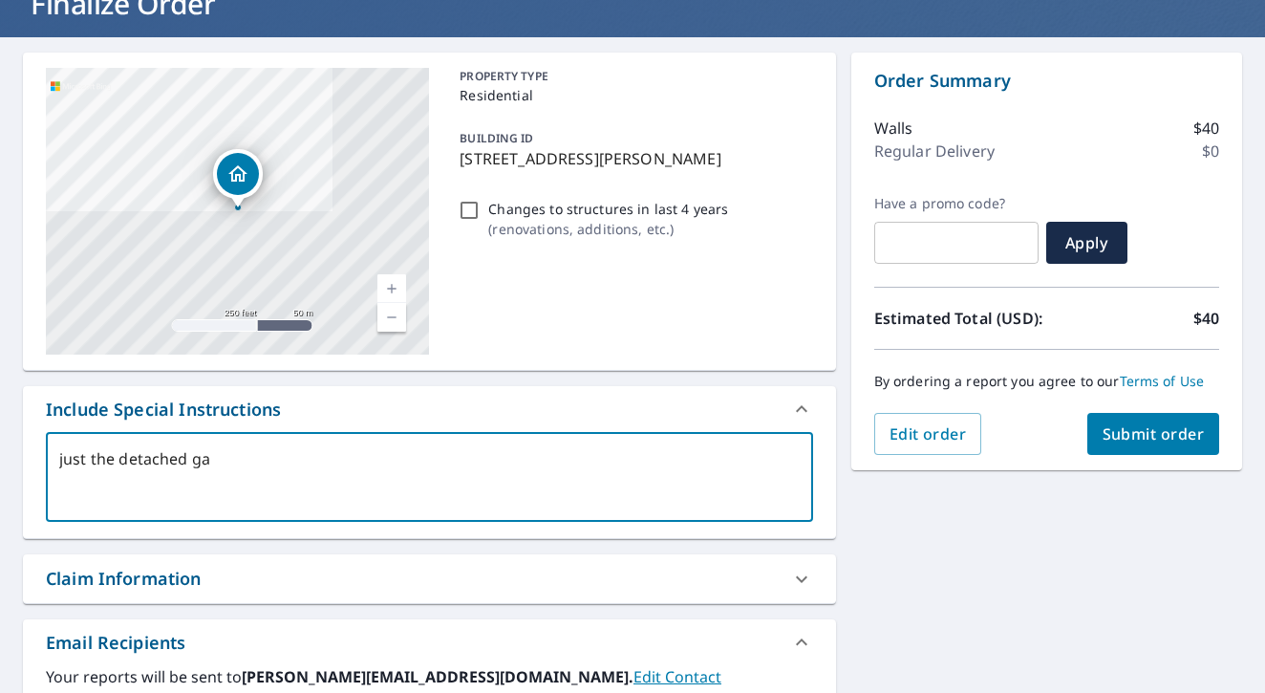
type textarea "just the detached gar"
type textarea "x"
type textarea "just the detached gara"
type textarea "x"
type textarea "just the detached garag"
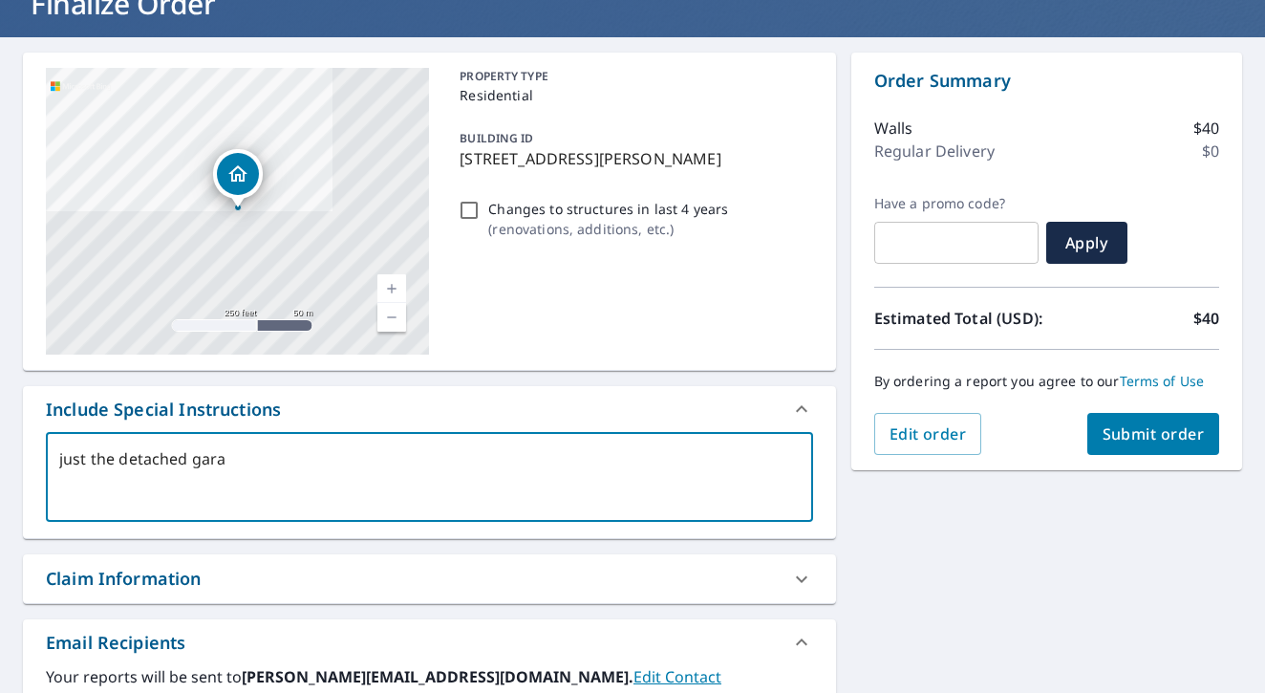
type textarea "x"
type textarea "just the detached garage"
type textarea "x"
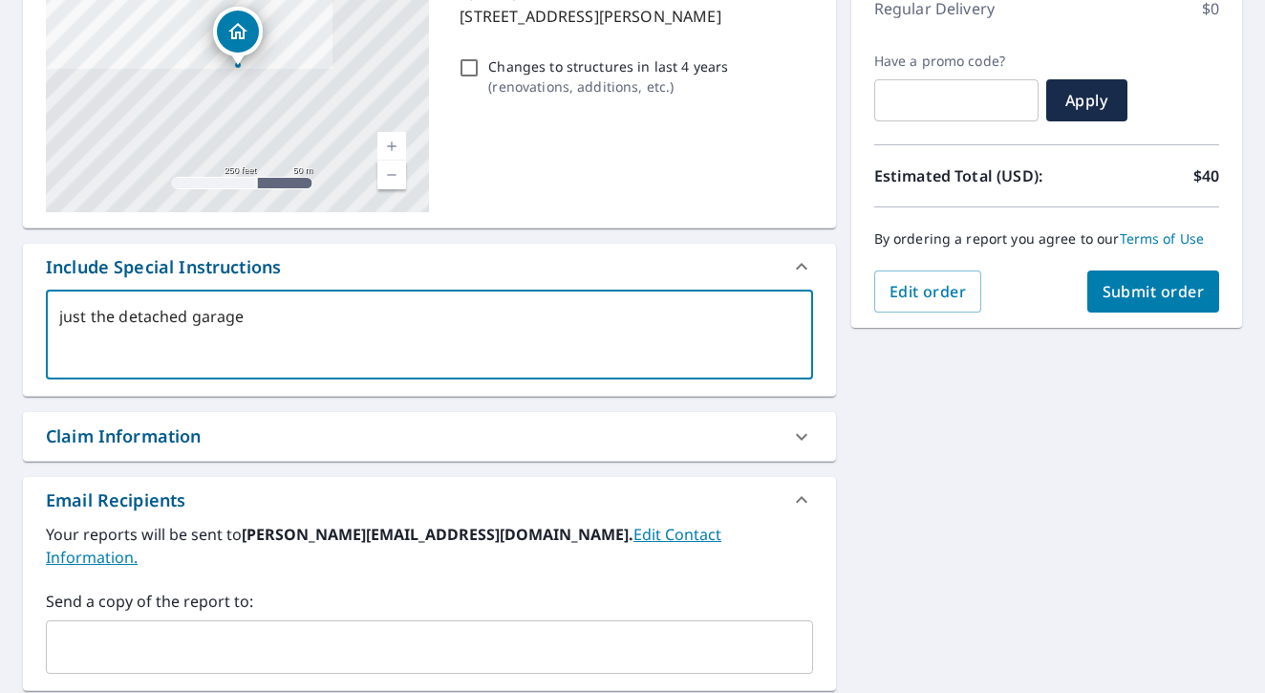
scroll to position [311, 0]
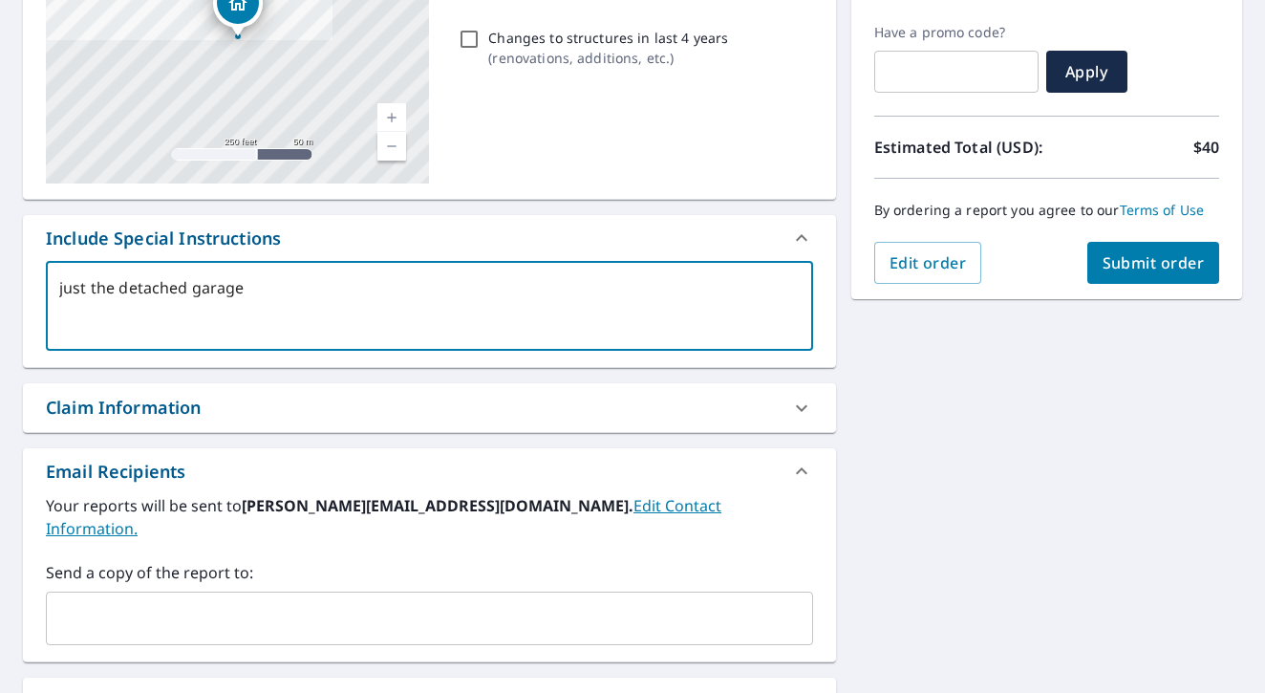
type textarea "just the detached garage"
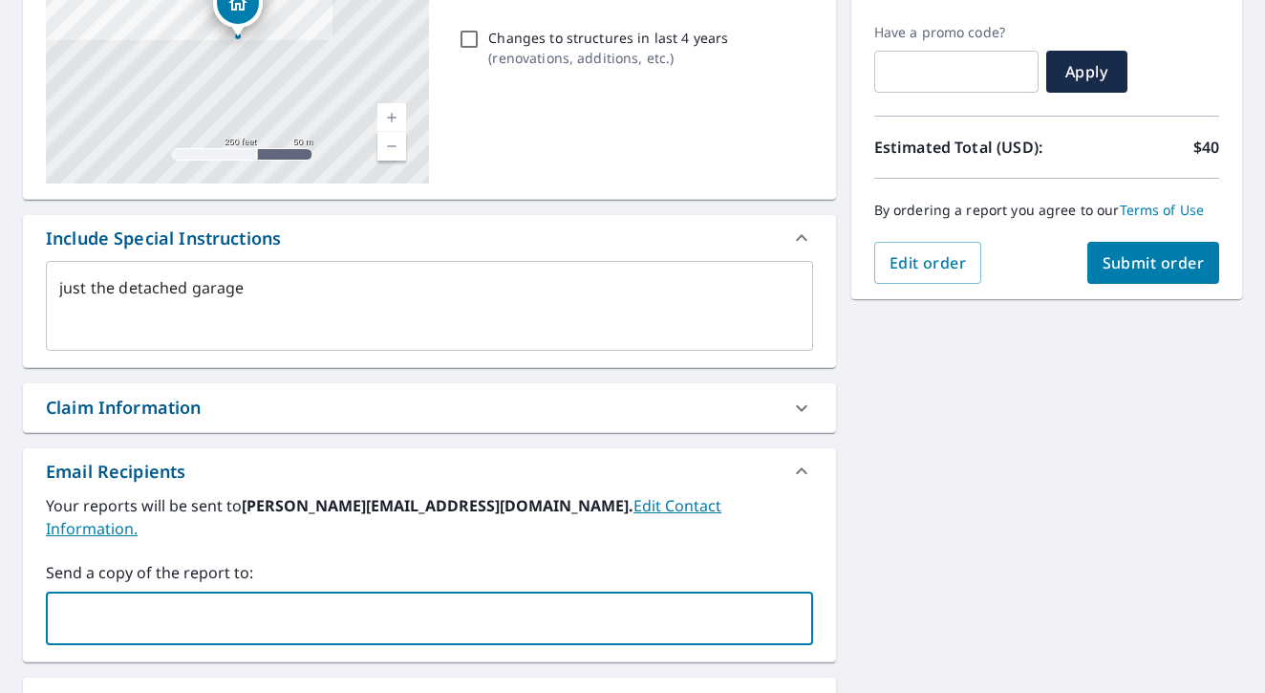
type textarea "x"
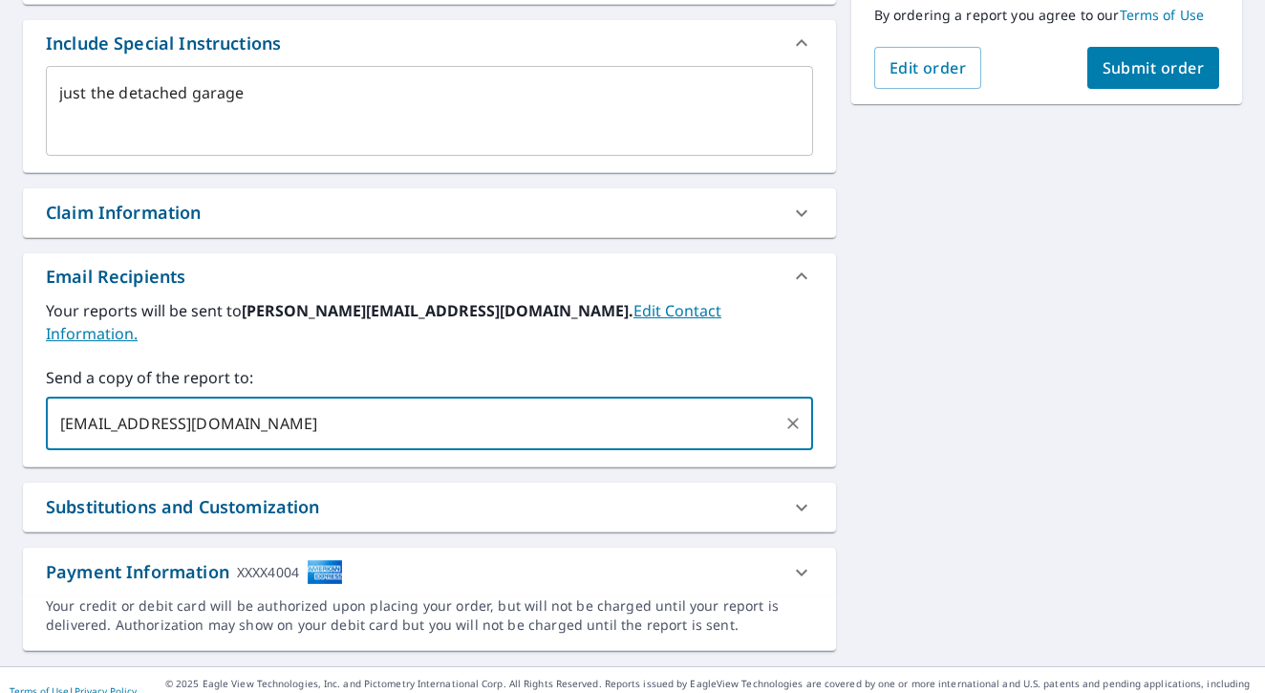
scroll to position [505, 0]
type input "[EMAIL_ADDRESS][DOMAIN_NAME]"
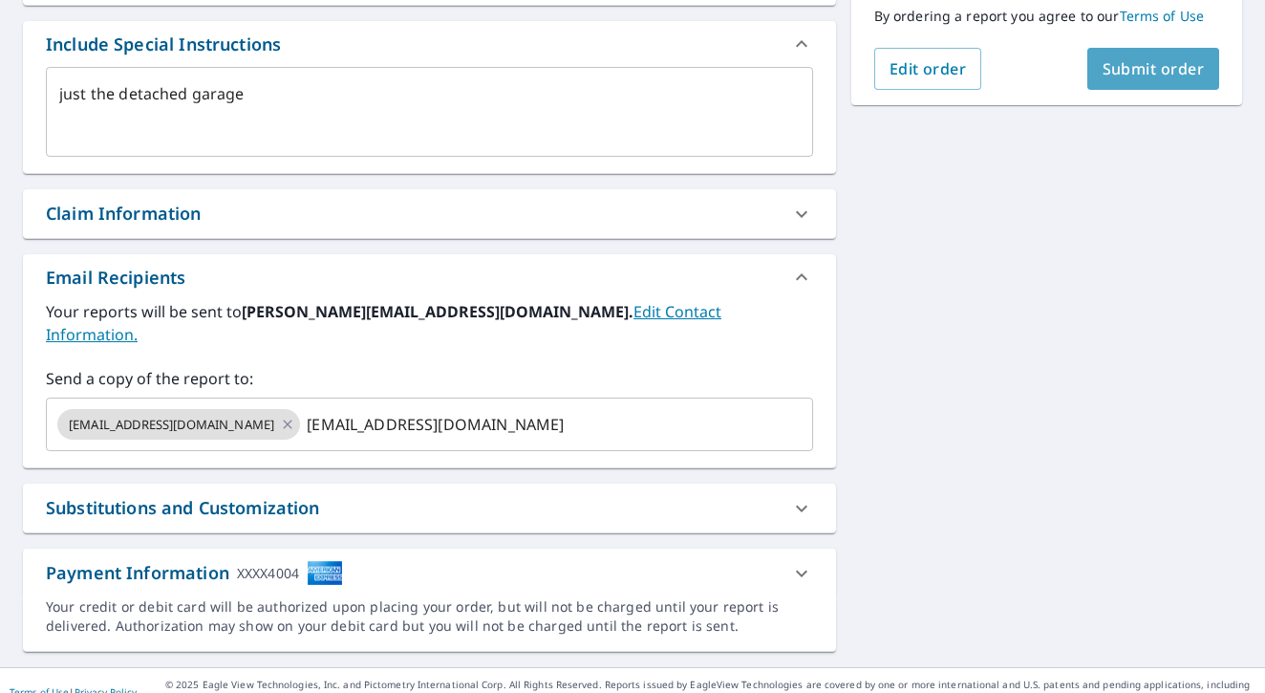
type textarea "x"
click at [1178, 77] on span "Submit order" at bounding box center [1154, 68] width 102 height 21
type textarea "x"
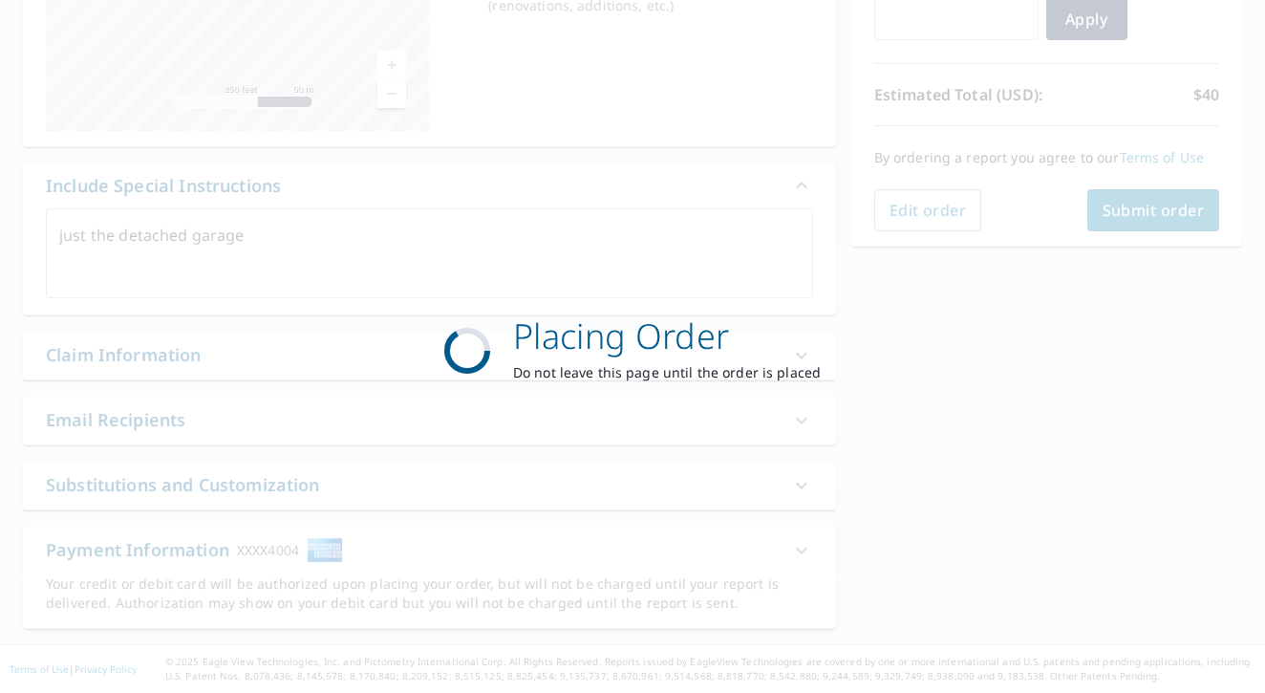
scroll to position [363, 0]
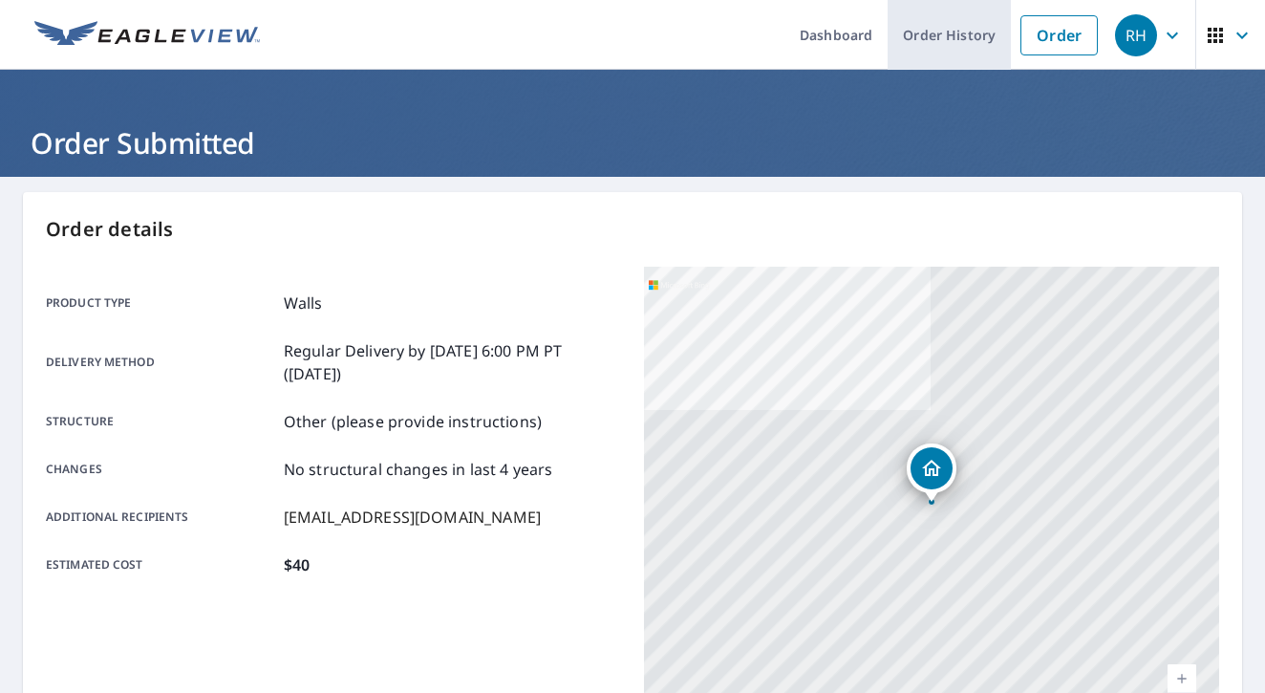
click at [924, 36] on link "Order History" at bounding box center [949, 35] width 123 height 70
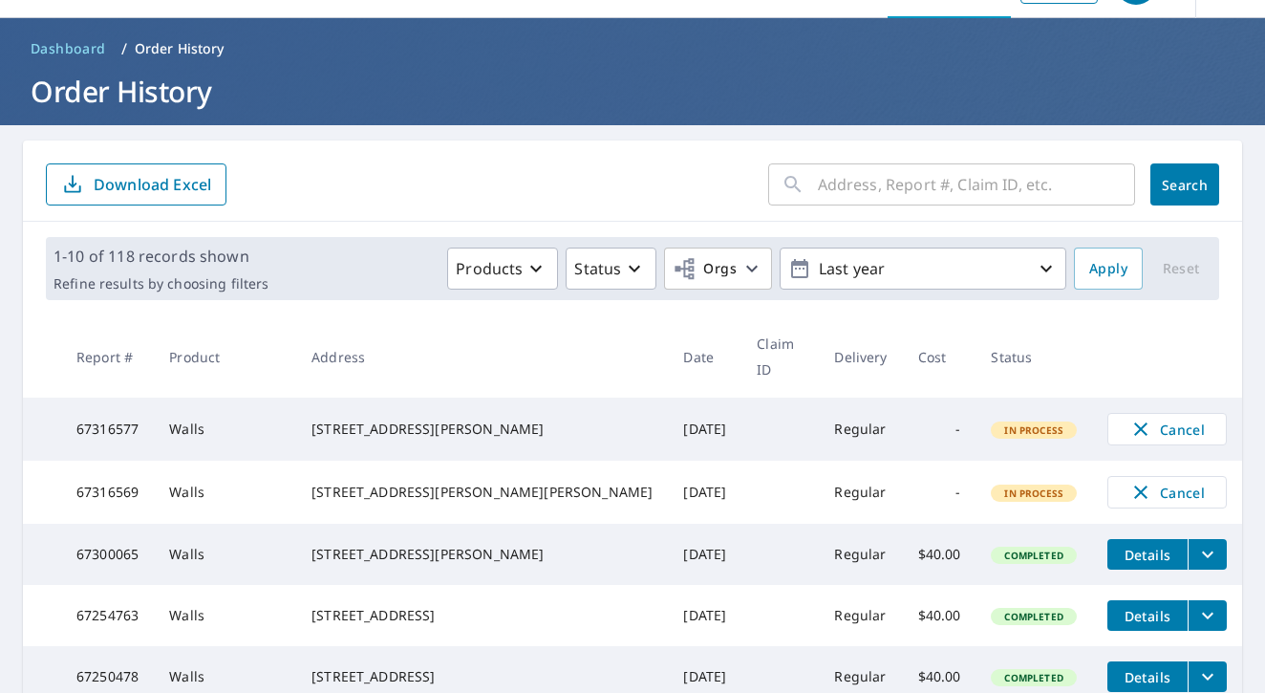
scroll to position [54, 0]
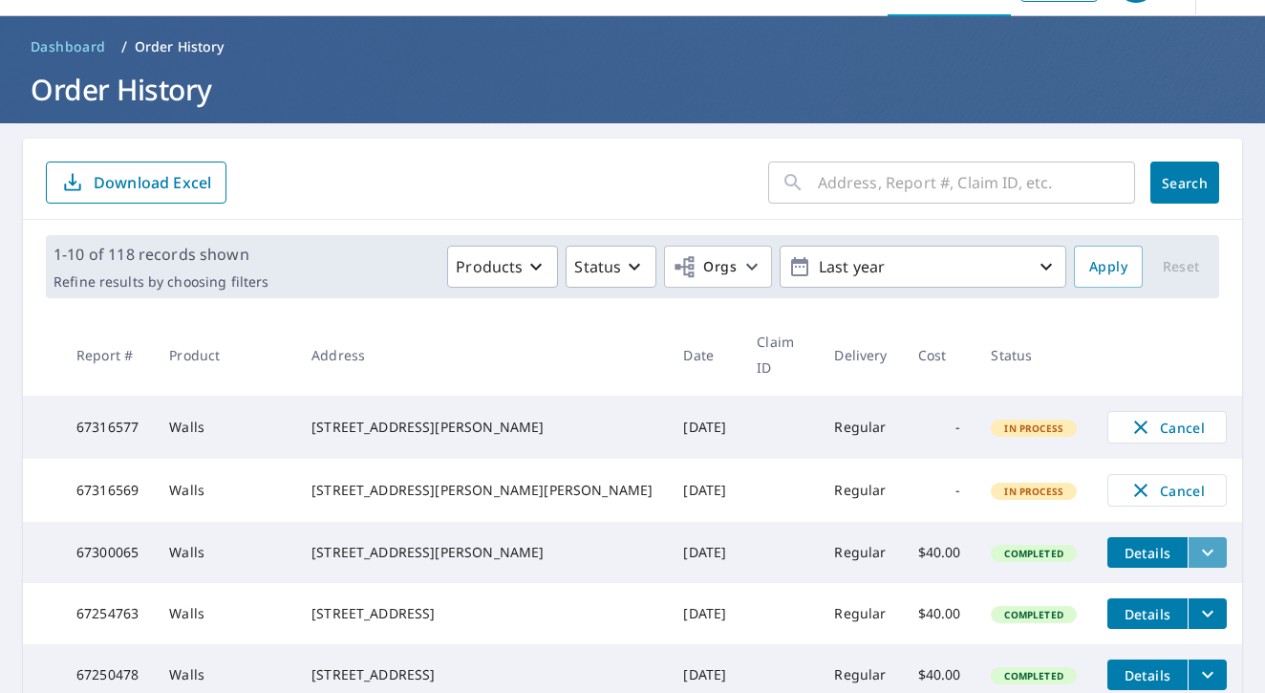
click at [1196, 541] on icon "filesDropdownBtn-67300065" at bounding box center [1207, 552] width 23 height 23
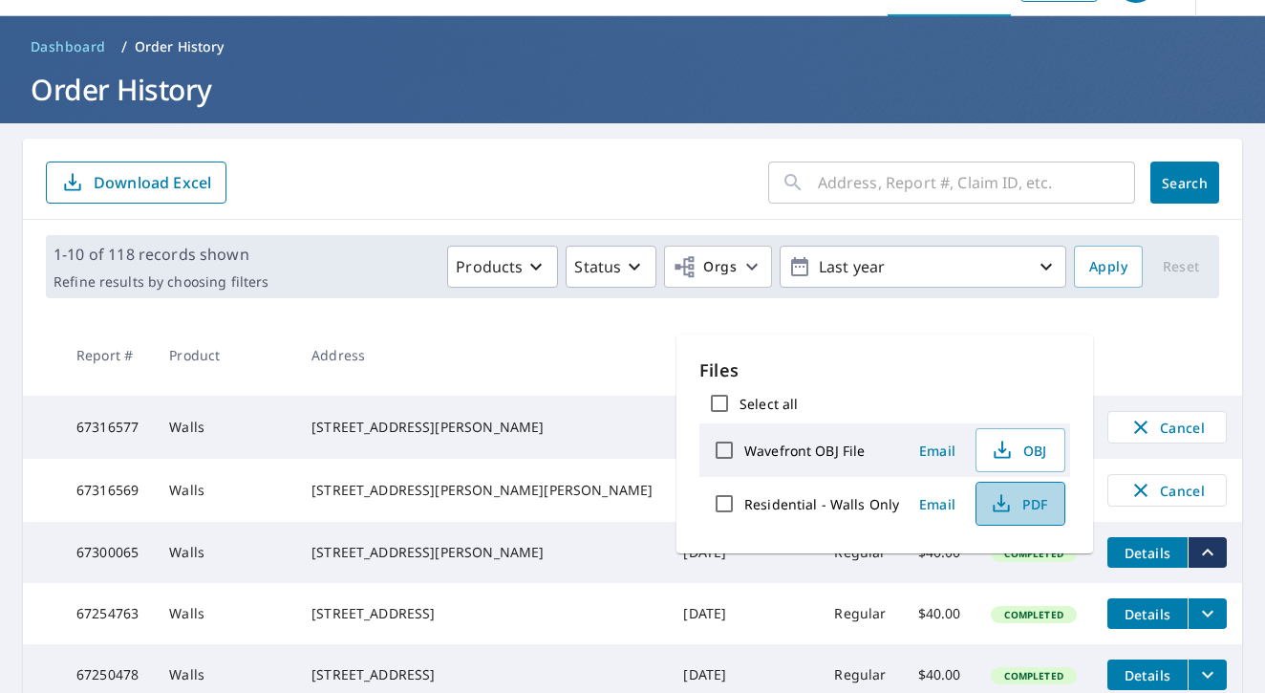
click at [991, 505] on icon "button" at bounding box center [1001, 503] width 23 height 23
